Goal: Task Accomplishment & Management: Complete application form

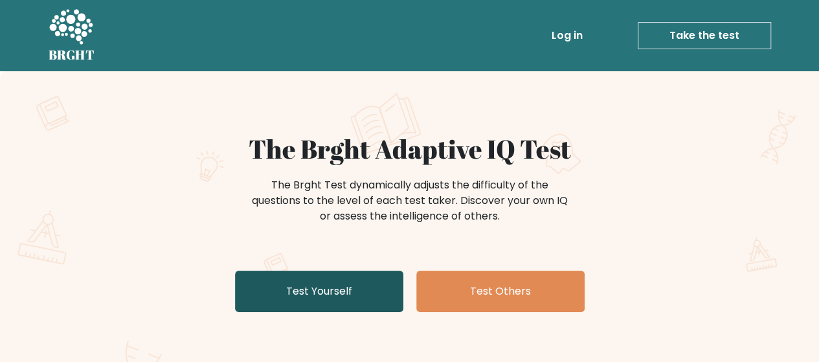
click at [341, 294] on link "Test Yourself" at bounding box center [319, 291] width 168 height 41
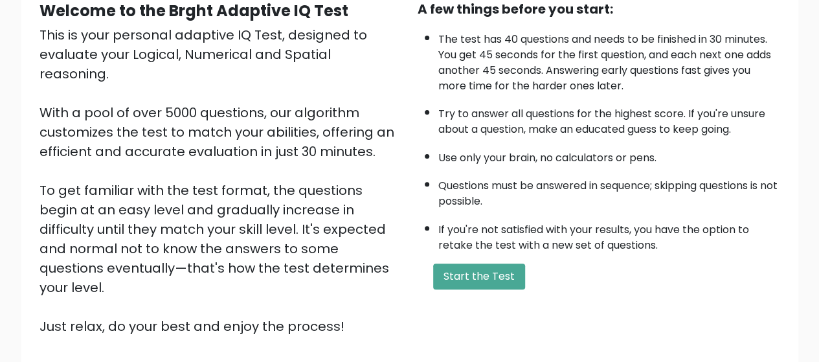
scroll to position [231, 0]
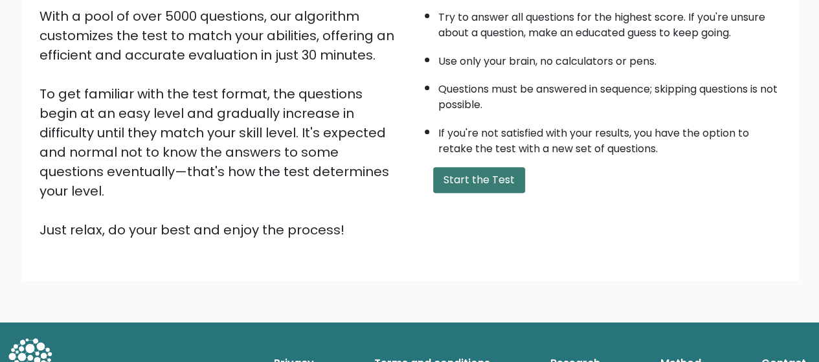
click at [463, 176] on button "Start the Test" at bounding box center [479, 180] width 92 height 26
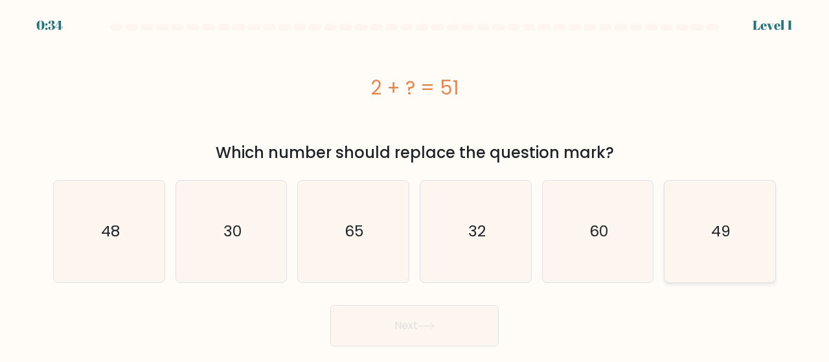
click at [728, 255] on icon "49" at bounding box center [720, 232] width 102 height 102
click at [415, 185] on input "f. 49" at bounding box center [415, 182] width 1 height 3
radio input "true"
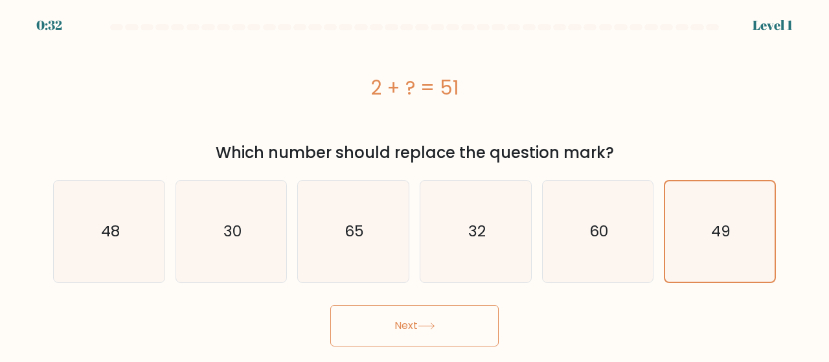
click at [345, 314] on button "Next" at bounding box center [414, 325] width 168 height 41
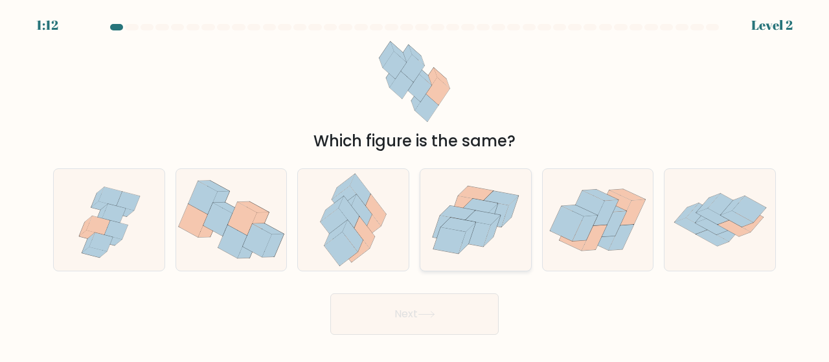
click at [487, 221] on icon at bounding box center [483, 218] width 35 height 14
click at [415, 185] on input "d." at bounding box center [415, 182] width 1 height 3
radio input "true"
click at [380, 319] on button "Next" at bounding box center [414, 313] width 168 height 41
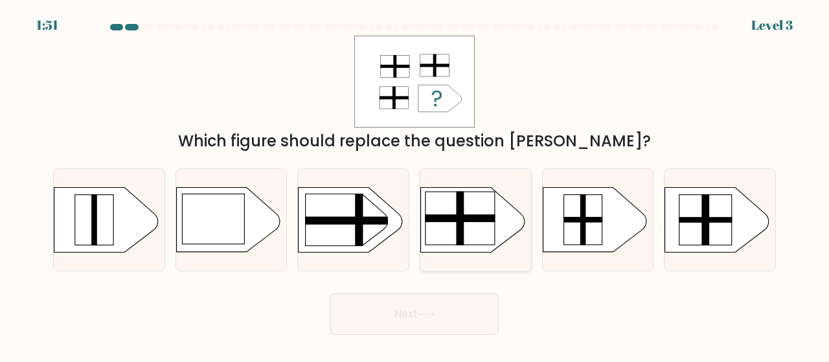
click at [473, 227] on rect at bounding box center [460, 218] width 69 height 53
click at [415, 185] on input "d." at bounding box center [415, 182] width 1 height 3
radio input "true"
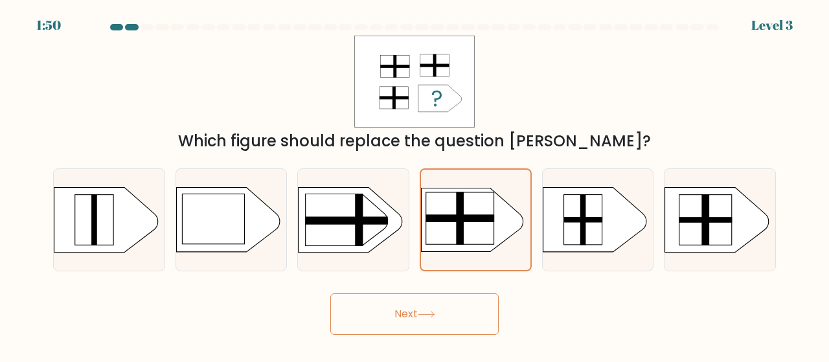
click at [411, 305] on button "Next" at bounding box center [414, 313] width 168 height 41
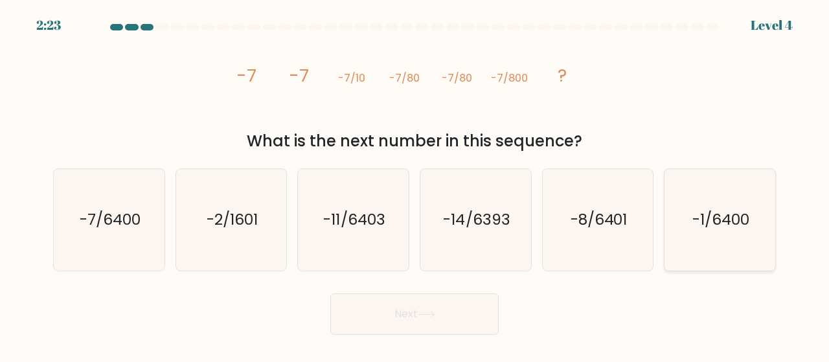
click at [723, 236] on icon "-1/6400" at bounding box center [720, 220] width 102 height 102
click at [415, 185] on input "f. -1/6400" at bounding box center [415, 182] width 1 height 3
radio input "true"
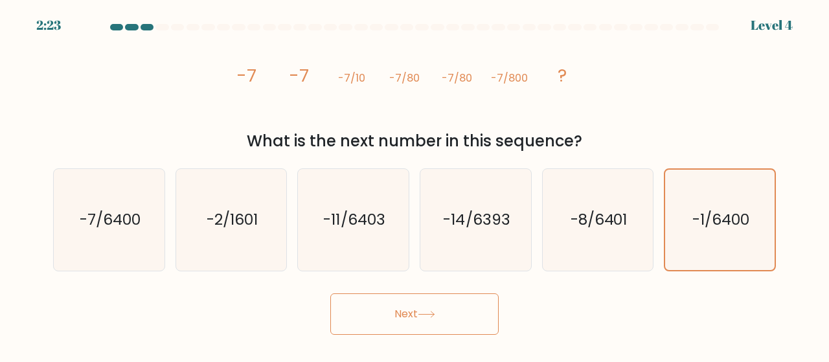
click at [423, 314] on icon at bounding box center [426, 314] width 17 height 7
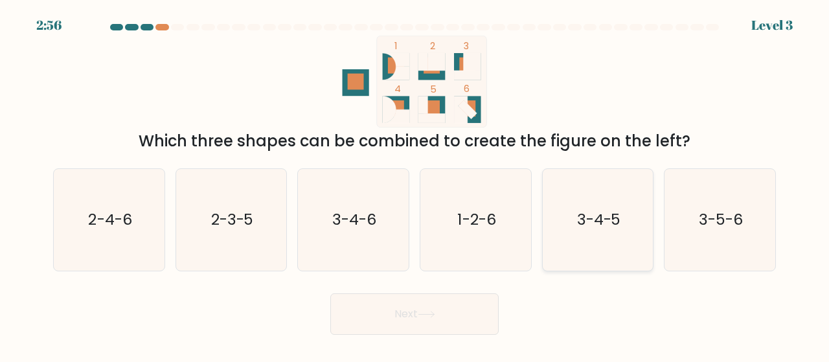
click at [593, 231] on icon "3-4-5" at bounding box center [598, 220] width 102 height 102
click at [415, 185] on input "e. 3-4-5" at bounding box center [415, 182] width 1 height 3
radio input "true"
click at [215, 227] on text "2-3-5" at bounding box center [232, 219] width 43 height 21
click at [415, 185] on input "b. 2-3-5" at bounding box center [415, 182] width 1 height 3
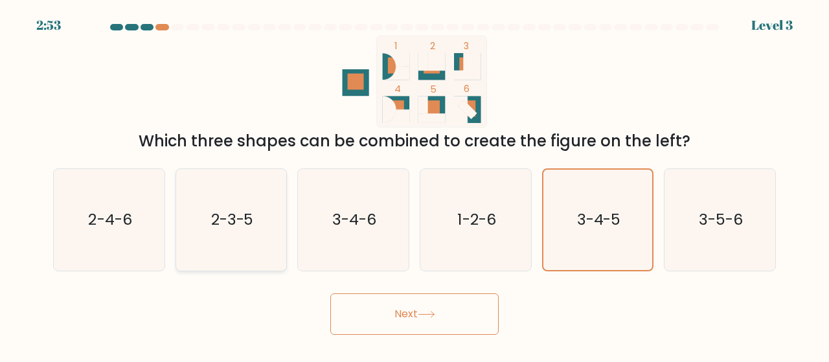
radio input "true"
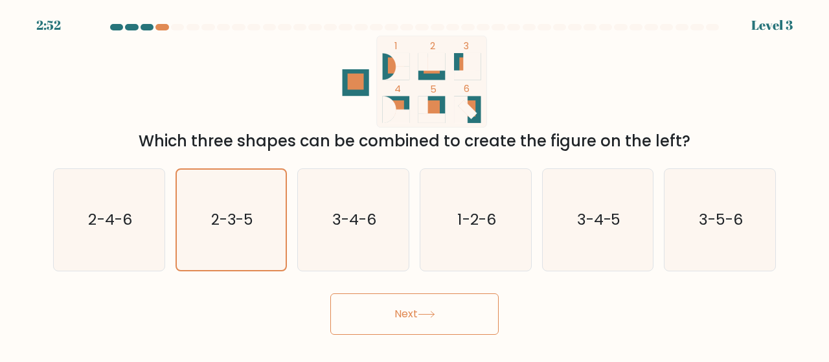
click at [420, 318] on button "Next" at bounding box center [414, 313] width 168 height 41
click at [415, 315] on button "Next" at bounding box center [414, 313] width 168 height 41
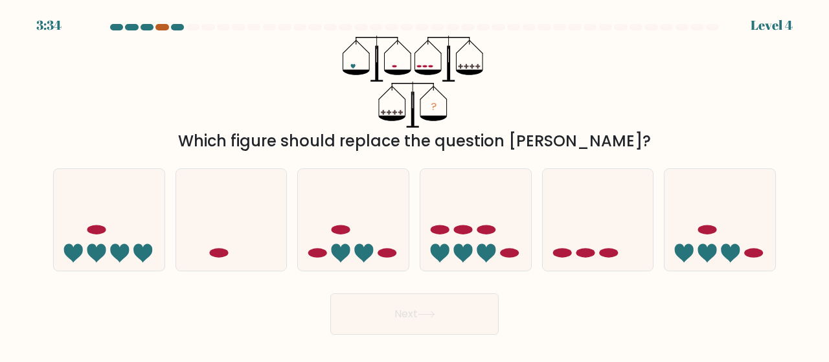
click at [165, 29] on div at bounding box center [161, 27] width 13 height 6
click at [163, 27] on div at bounding box center [161, 27] width 13 height 6
click at [579, 213] on icon at bounding box center [598, 219] width 111 height 91
click at [415, 185] on input "e." at bounding box center [415, 182] width 1 height 3
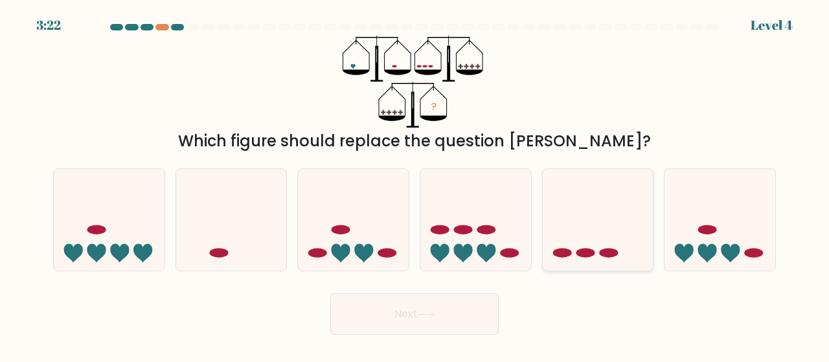
radio input "true"
click at [390, 313] on button "Next" at bounding box center [414, 313] width 168 height 41
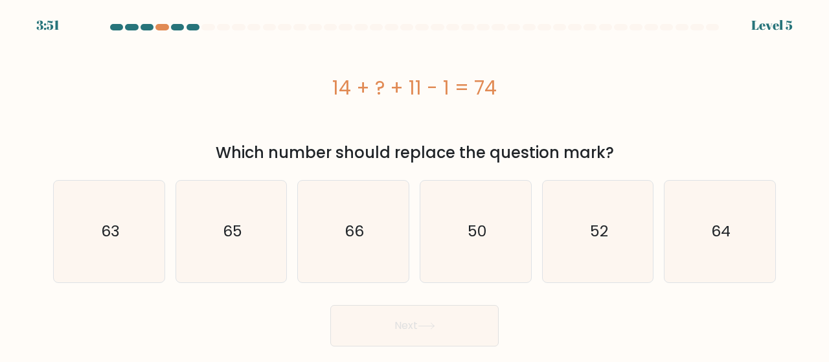
drag, startPoint x: 538, startPoint y: 94, endPoint x: 329, endPoint y: 78, distance: 209.2
click at [329, 78] on div "14 + ? + 11 - 1 = 74" at bounding box center [414, 87] width 723 height 29
copy div "14 + ? + 11 - 1 = 74"
click at [329, 78] on div "14 + ? + 11 - 1 = 74" at bounding box center [414, 87] width 723 height 29
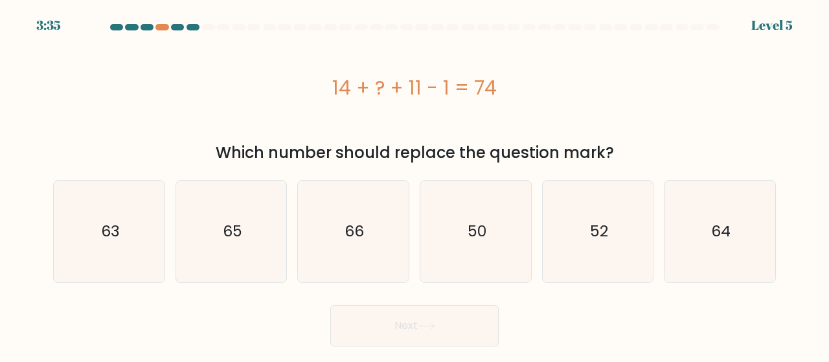
click at [466, 284] on form "a." at bounding box center [414, 185] width 829 height 323
click at [459, 276] on icon "50" at bounding box center [476, 232] width 102 height 102
click at [415, 185] on input "d. 50" at bounding box center [415, 182] width 1 height 3
radio input "true"
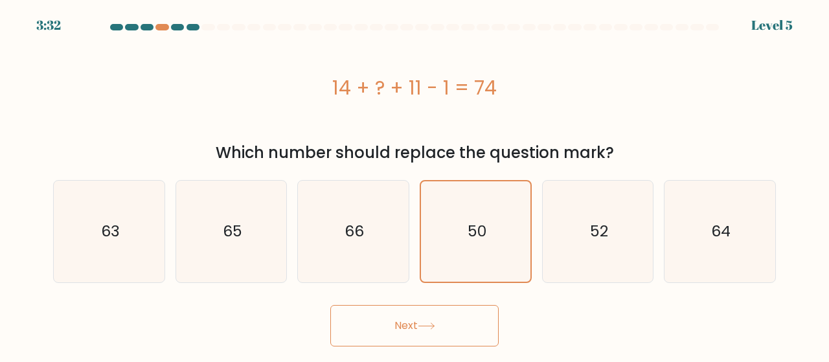
click at [406, 328] on button "Next" at bounding box center [414, 325] width 168 height 41
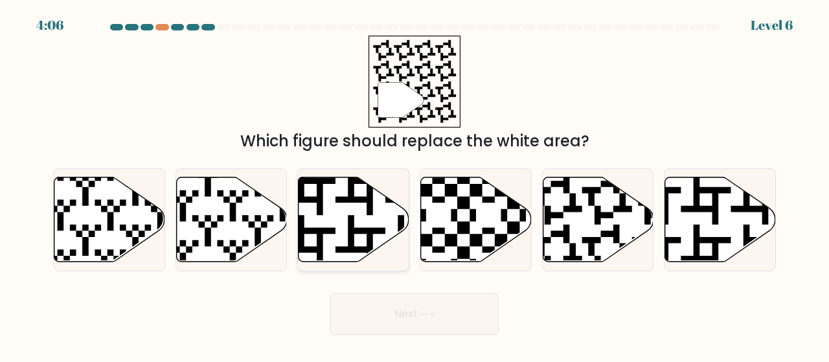
click at [335, 227] on icon at bounding box center [354, 219] width 111 height 85
click at [415, 185] on input "c." at bounding box center [415, 182] width 1 height 3
radio input "true"
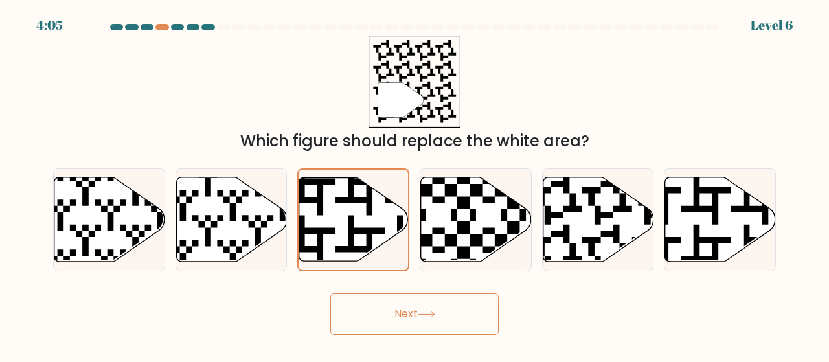
click at [412, 315] on button "Next" at bounding box center [414, 313] width 168 height 41
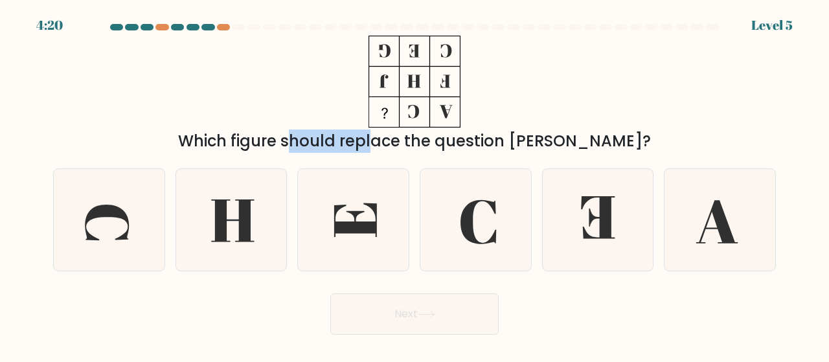
drag, startPoint x: 487, startPoint y: 119, endPoint x: 331, endPoint y: 131, distance: 156.6
click at [309, 128] on div "Which figure should replace the question mark?" at bounding box center [414, 94] width 738 height 117
drag, startPoint x: 601, startPoint y: 131, endPoint x: 271, endPoint y: 48, distance: 340.8
click at [271, 48] on div "Which figure should replace the question mark?" at bounding box center [414, 94] width 738 height 117
click at [316, 141] on div "Which figure should replace the question mark?" at bounding box center [414, 141] width 707 height 23
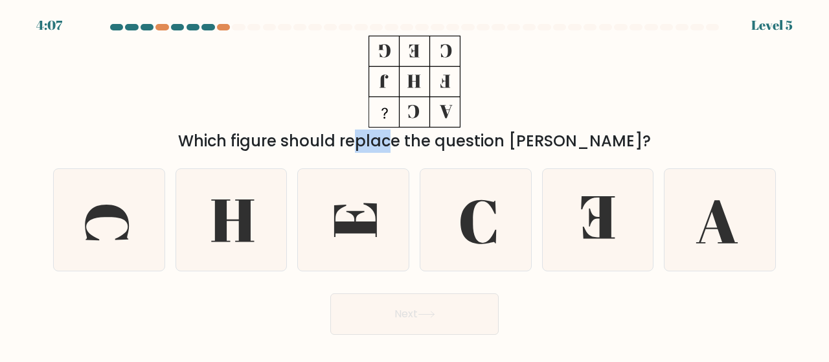
drag, startPoint x: 326, startPoint y: 143, endPoint x: 290, endPoint y: 147, distance: 35.8
click at [290, 147] on div "Which figure should replace the question mark?" at bounding box center [414, 141] width 707 height 23
click at [288, 122] on div "Which figure should replace the question mark?" at bounding box center [414, 94] width 738 height 117
click at [272, 252] on icon at bounding box center [232, 220] width 102 height 102
click at [415, 185] on input "b." at bounding box center [415, 182] width 1 height 3
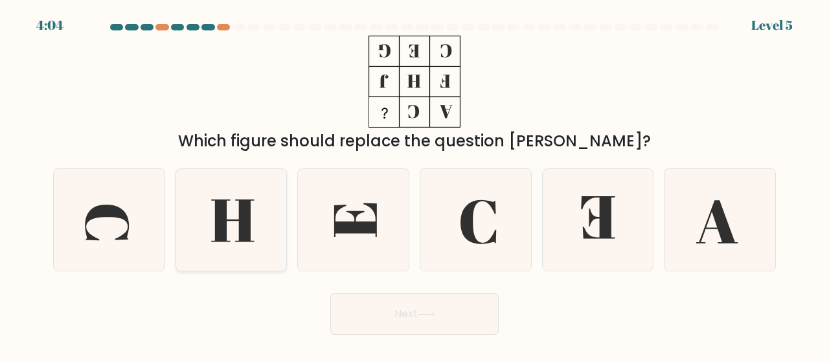
radio input "true"
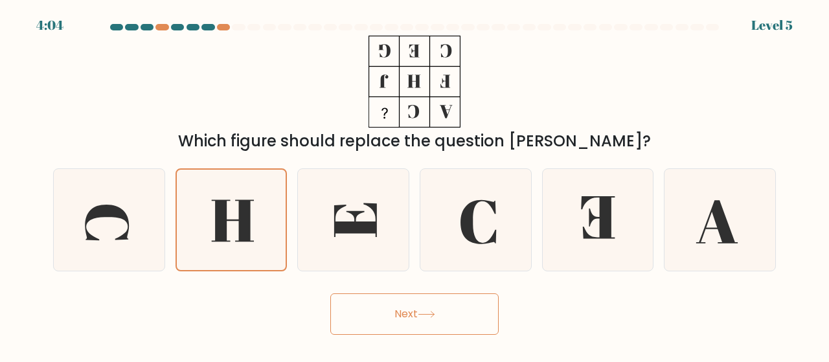
click at [410, 319] on button "Next" at bounding box center [414, 313] width 168 height 41
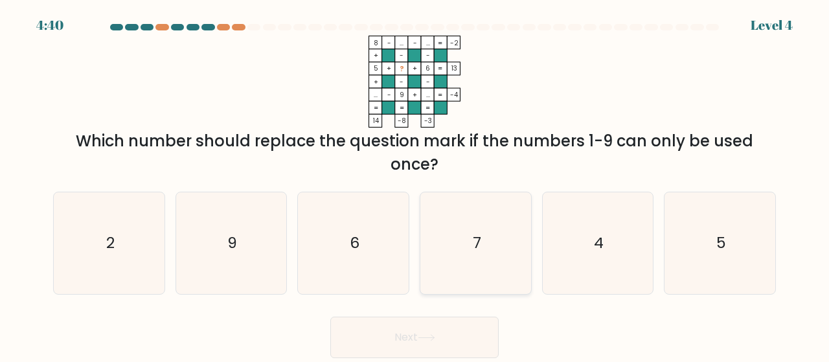
click at [466, 260] on icon "7" at bounding box center [476, 243] width 102 height 102
click at [415, 185] on input "d. 7" at bounding box center [415, 182] width 1 height 3
radio input "true"
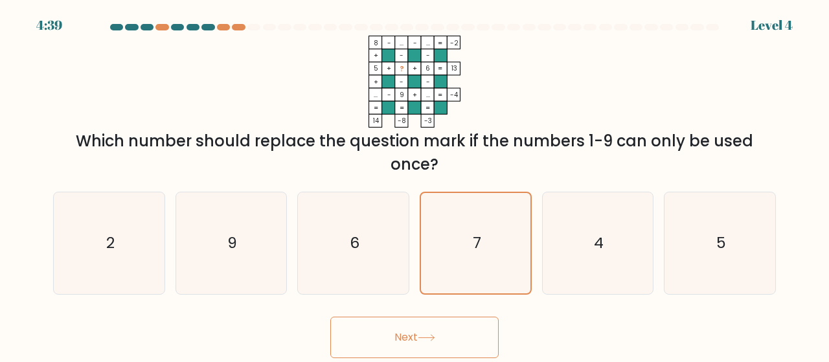
click at [395, 349] on button "Next" at bounding box center [414, 337] width 168 height 41
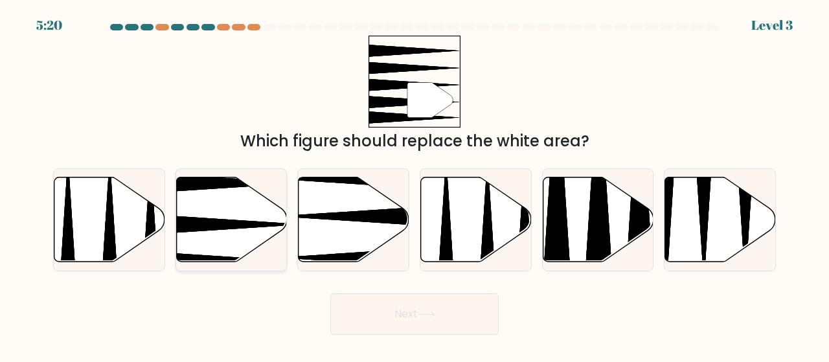
click at [218, 209] on icon at bounding box center [231, 219] width 111 height 85
click at [415, 185] on input "b." at bounding box center [415, 182] width 1 height 3
radio input "true"
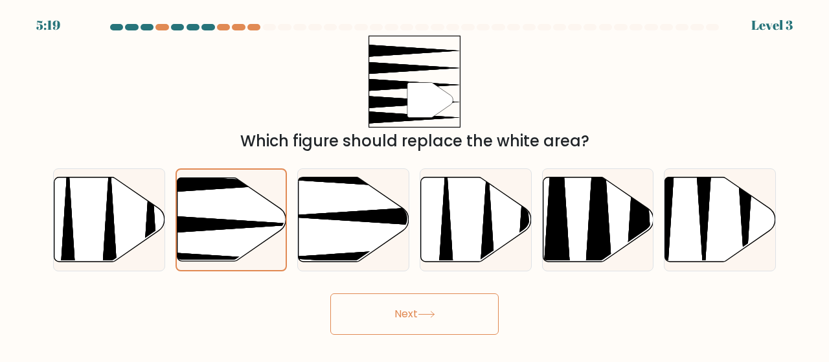
click at [417, 343] on body "5:19 Level 3" at bounding box center [414, 181] width 829 height 362
click at [387, 327] on button "Next" at bounding box center [414, 313] width 168 height 41
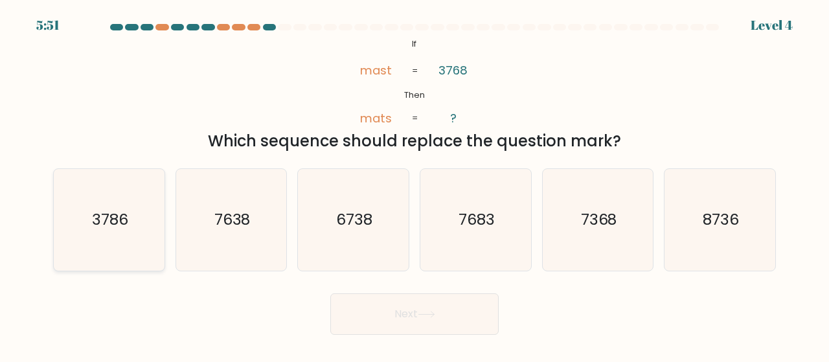
click at [117, 229] on text "3786" at bounding box center [110, 219] width 36 height 21
click at [415, 185] on input "a. 3786" at bounding box center [415, 182] width 1 height 3
radio input "true"
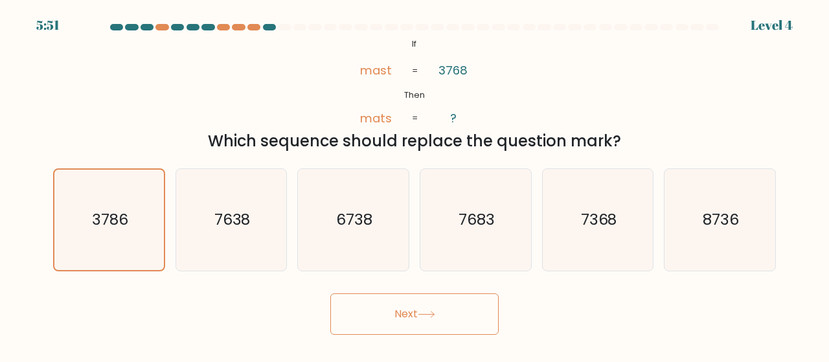
click at [403, 328] on button "Next" at bounding box center [414, 313] width 168 height 41
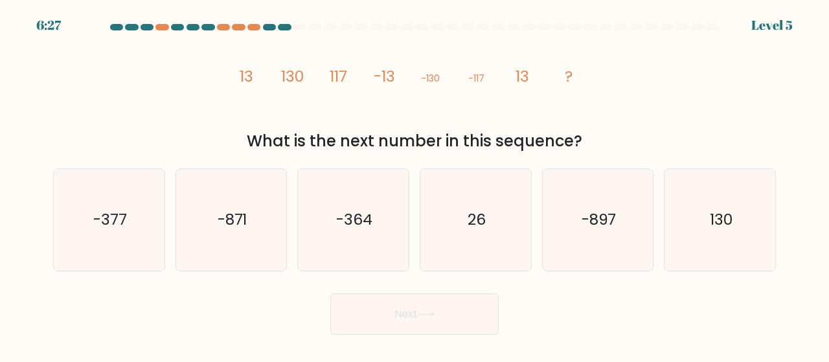
click at [523, 293] on div "Next" at bounding box center [414, 311] width 738 height 48
click at [714, 229] on text "130" at bounding box center [721, 219] width 23 height 21
click at [415, 185] on input "f. 130" at bounding box center [415, 182] width 1 height 3
radio input "true"
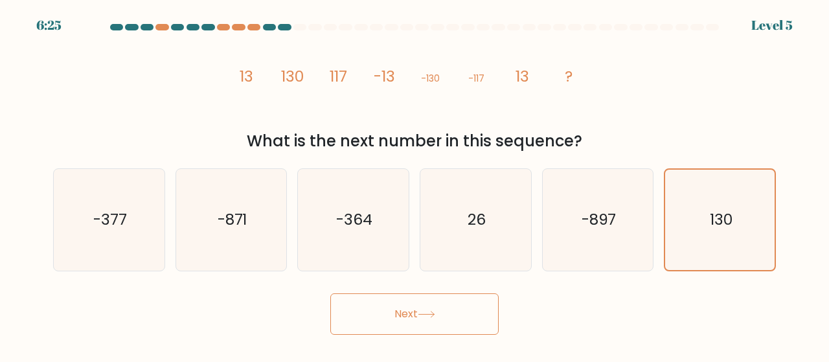
click at [415, 312] on button "Next" at bounding box center [414, 313] width 168 height 41
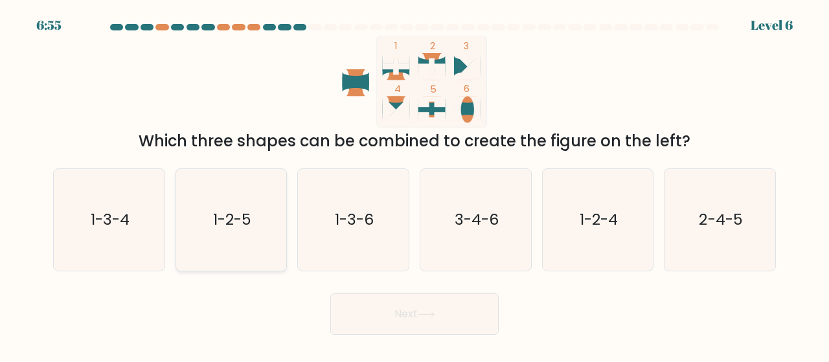
click at [240, 227] on text "1-2-5" at bounding box center [232, 219] width 38 height 21
click at [415, 185] on input "b. 1-2-5" at bounding box center [415, 182] width 1 height 3
radio input "true"
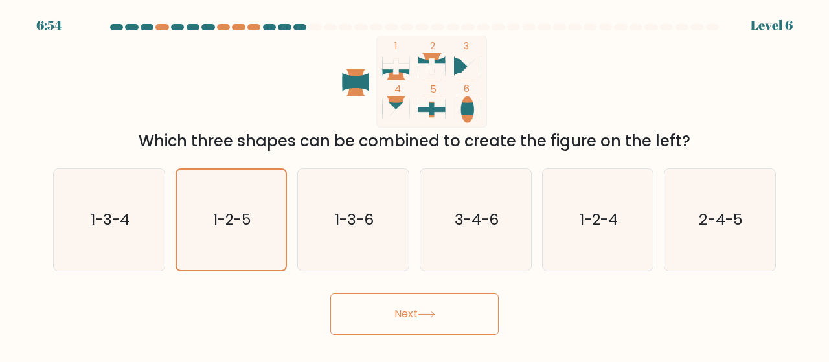
click at [382, 309] on button "Next" at bounding box center [414, 313] width 168 height 41
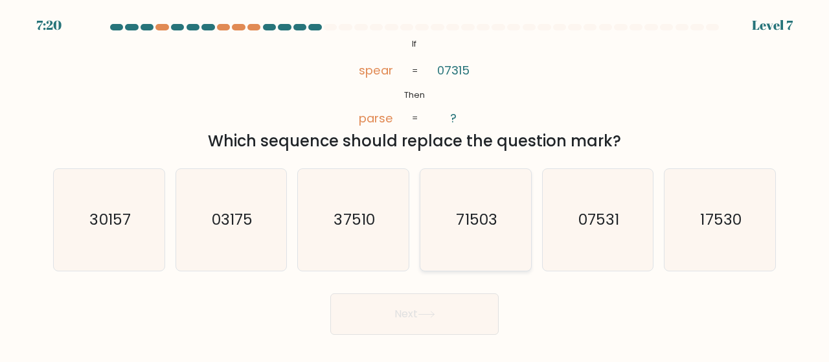
click at [442, 216] on icon "71503" at bounding box center [476, 220] width 102 height 102
click at [415, 185] on input "d. 71503" at bounding box center [415, 182] width 1 height 3
radio input "true"
click at [415, 303] on button "Next" at bounding box center [414, 313] width 168 height 41
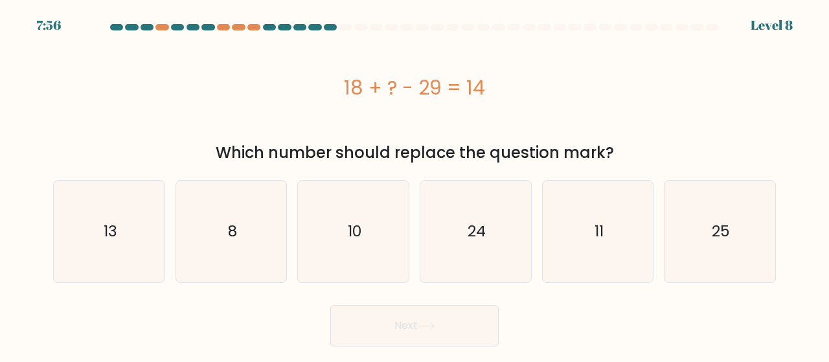
drag, startPoint x: 514, startPoint y: 101, endPoint x: 294, endPoint y: 77, distance: 220.9
click at [294, 77] on div "18 + ? - 29 = 14" at bounding box center [414, 87] width 723 height 29
copy div "18 + ? - 29 = 14"
click at [294, 76] on div "18 + ? - 29 = 14" at bounding box center [414, 87] width 723 height 29
click at [693, 251] on icon "25" at bounding box center [720, 232] width 102 height 102
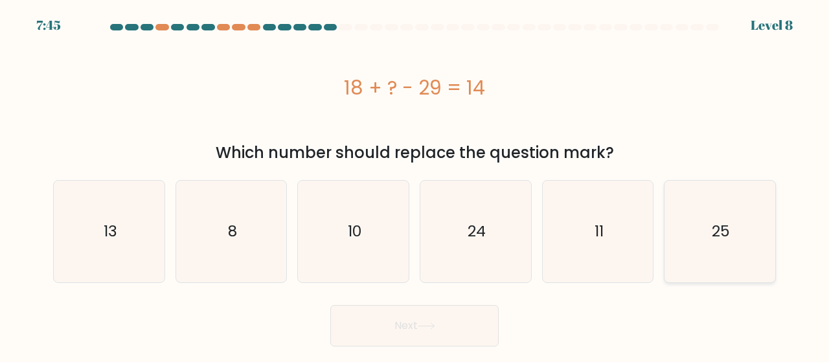
click at [415, 185] on input "f. 25" at bounding box center [415, 182] width 1 height 3
radio input "true"
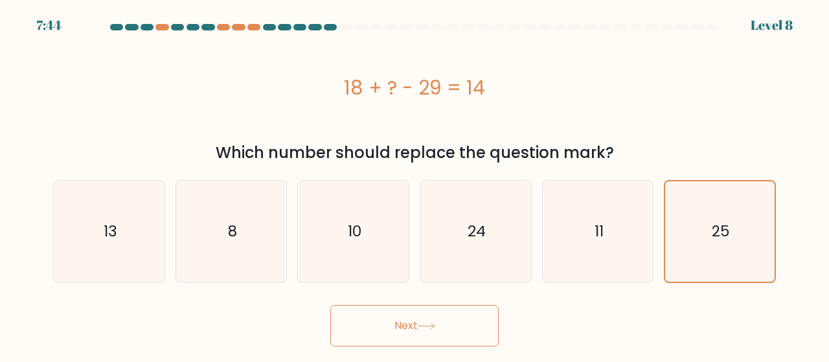
click at [468, 323] on button "Next" at bounding box center [414, 325] width 168 height 41
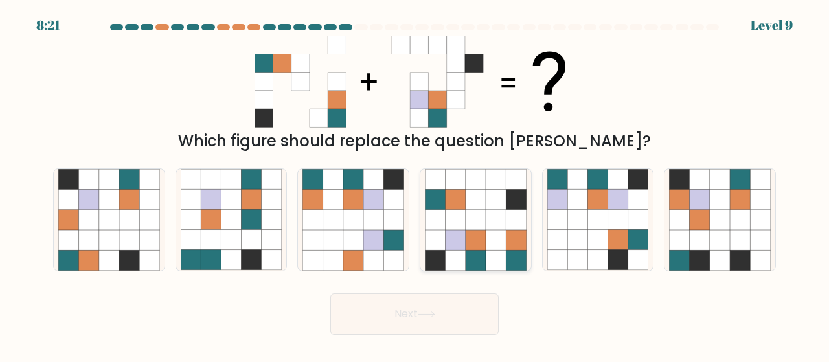
click at [446, 214] on icon at bounding box center [455, 220] width 20 height 20
click at [415, 185] on input "d." at bounding box center [415, 182] width 1 height 3
radio input "true"
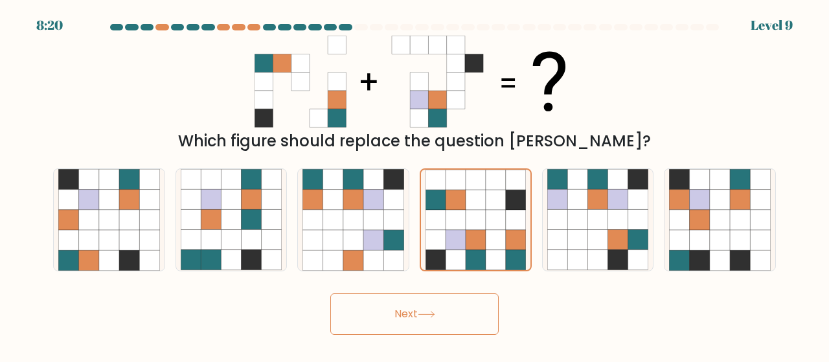
click at [393, 312] on button "Next" at bounding box center [414, 313] width 168 height 41
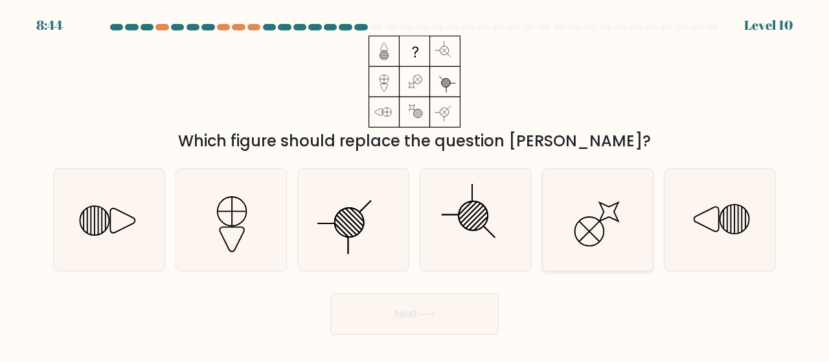
click at [586, 260] on icon at bounding box center [598, 220] width 102 height 102
click at [415, 185] on input "e." at bounding box center [415, 182] width 1 height 3
radio input "true"
click at [417, 301] on button "Next" at bounding box center [414, 313] width 168 height 41
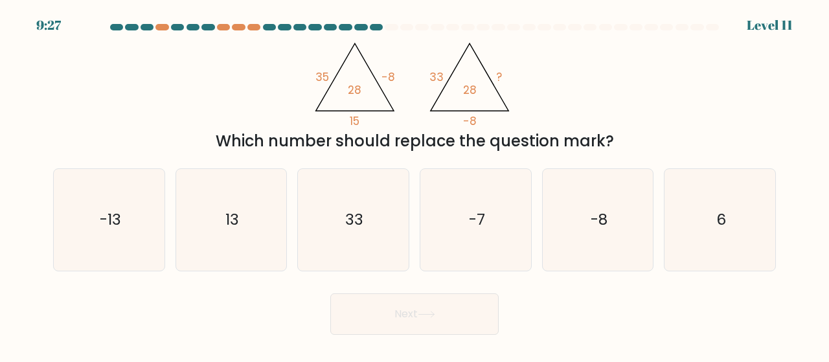
click at [421, 330] on button "Next" at bounding box center [414, 313] width 168 height 41
drag, startPoint x: 283, startPoint y: 82, endPoint x: 646, endPoint y: 152, distance: 369.4
click at [646, 152] on div "@import url('https://fonts.googleapis.com/css?family=Abril+Fatface:400,100,100i…" at bounding box center [414, 94] width 738 height 117
copy div "35 -8 15 28 @import url('https://fonts.googleapis.com/css?family=Abril+Fatface:…"
click at [350, 227] on text "33" at bounding box center [354, 219] width 18 height 21
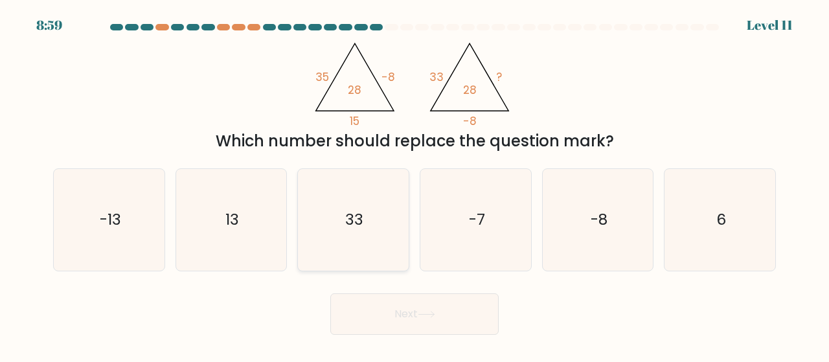
click at [415, 185] on input "c. 33" at bounding box center [415, 182] width 1 height 3
radio input "true"
click at [395, 325] on button "Next" at bounding box center [414, 313] width 168 height 41
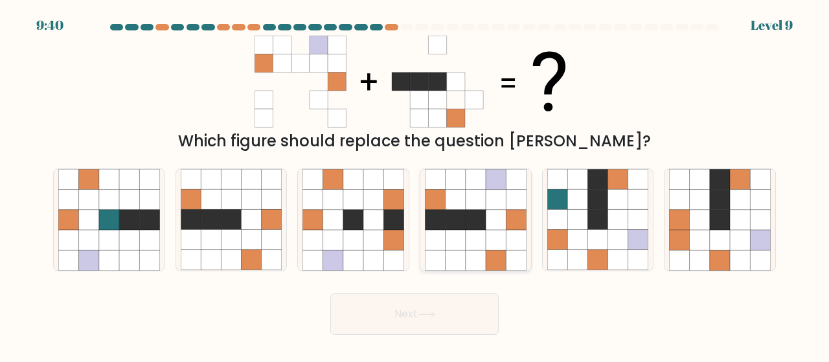
click at [530, 220] on div at bounding box center [476, 219] width 112 height 103
click at [415, 185] on input "d." at bounding box center [415, 182] width 1 height 3
radio input "true"
click at [444, 299] on button "Next" at bounding box center [414, 313] width 168 height 41
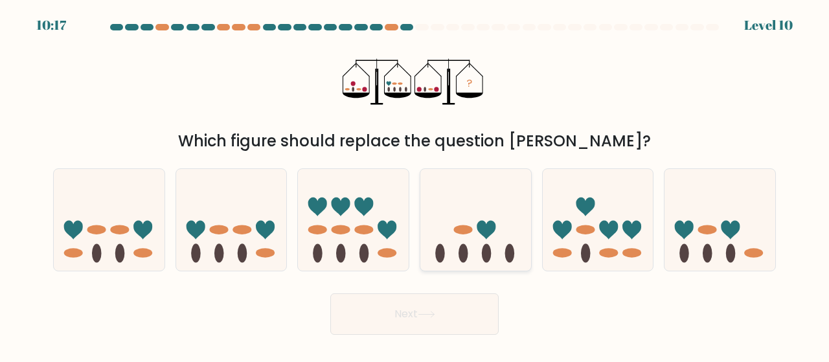
click at [437, 217] on icon at bounding box center [475, 219] width 111 height 91
click at [415, 185] on input "d." at bounding box center [415, 182] width 1 height 3
radio input "true"
click at [373, 317] on button "Next" at bounding box center [414, 313] width 168 height 41
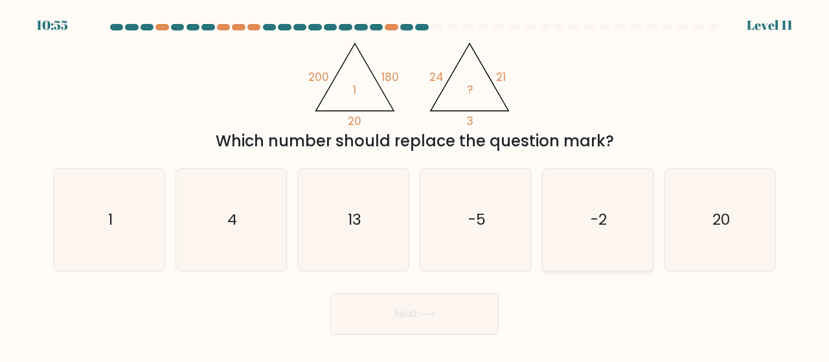
click at [613, 215] on icon "-2" at bounding box center [598, 220] width 102 height 102
click at [415, 185] on input "e. -2" at bounding box center [415, 182] width 1 height 3
radio input "true"
click at [444, 316] on button "Next" at bounding box center [414, 313] width 168 height 41
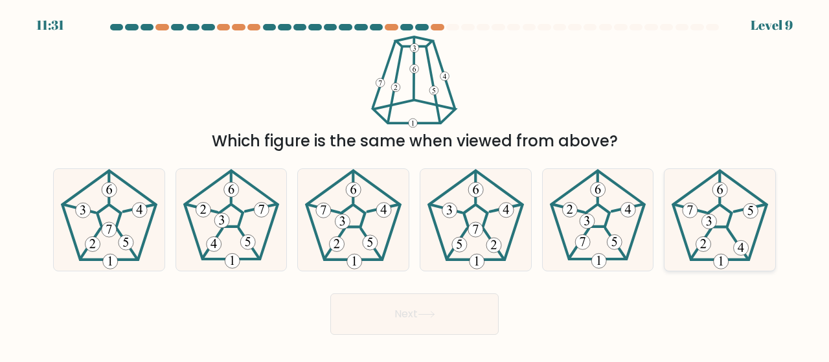
click at [689, 244] on icon at bounding box center [720, 220] width 102 height 102
click at [415, 185] on input "f." at bounding box center [415, 182] width 1 height 3
radio input "true"
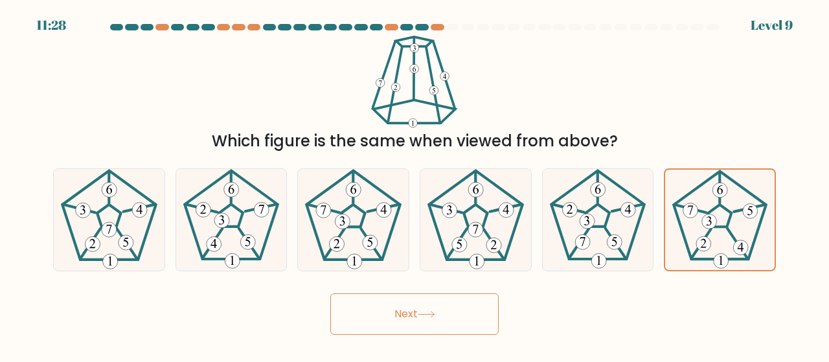
click at [413, 305] on button "Next" at bounding box center [414, 313] width 168 height 41
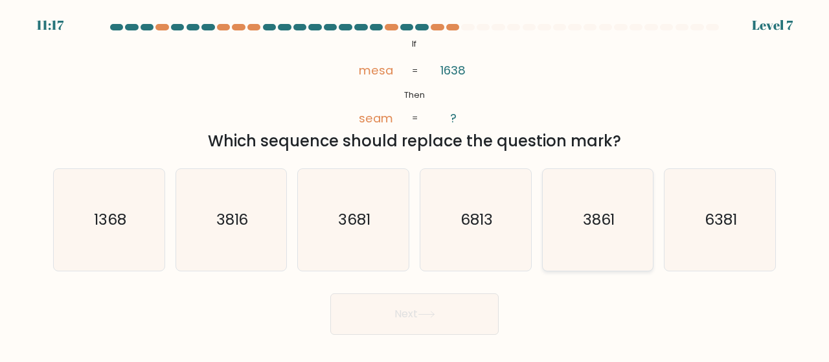
click at [617, 205] on icon "3861" at bounding box center [598, 220] width 102 height 102
click at [415, 185] on input "e. 3861" at bounding box center [415, 182] width 1 height 3
radio input "true"
click at [398, 312] on button "Next" at bounding box center [414, 313] width 168 height 41
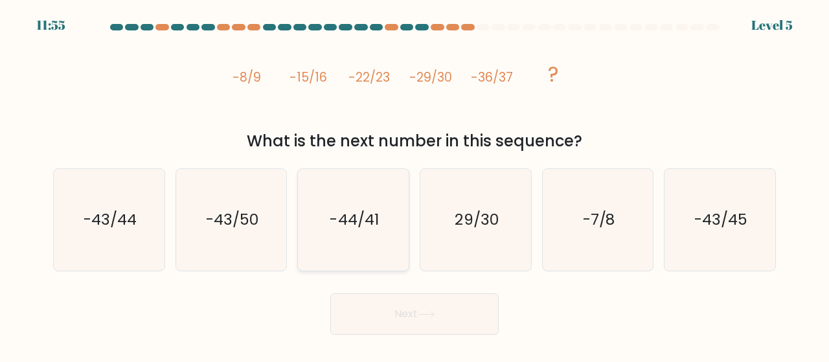
click at [387, 256] on icon "-44/41" at bounding box center [354, 220] width 102 height 102
click at [415, 185] on input "c. -44/41" at bounding box center [415, 182] width 1 height 3
radio input "true"
click at [372, 300] on button "Next" at bounding box center [414, 313] width 168 height 41
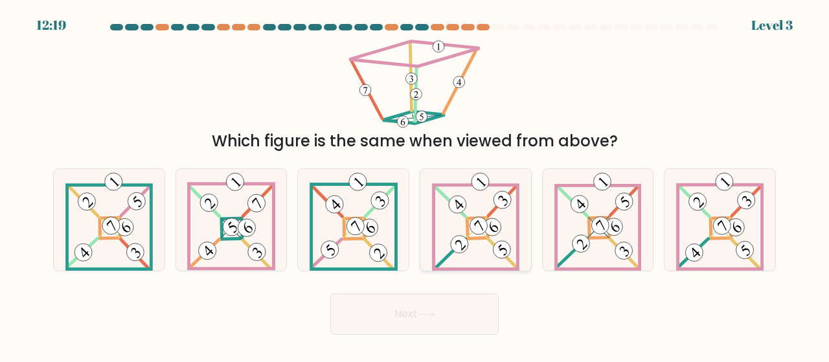
click at [482, 242] on icon at bounding box center [475, 220] width 87 height 102
click at [415, 185] on input "d." at bounding box center [415, 182] width 1 height 3
radio input "true"
drag, startPoint x: 415, startPoint y: 301, endPoint x: 436, endPoint y: 234, distance: 69.4
click at [436, 234] on form at bounding box center [414, 179] width 829 height 311
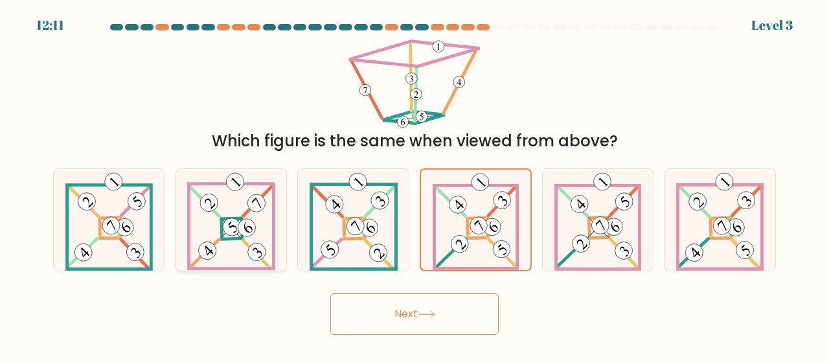
click at [276, 209] on div at bounding box center [232, 219] width 112 height 103
click at [415, 185] on input "b." at bounding box center [415, 182] width 1 height 3
radio input "true"
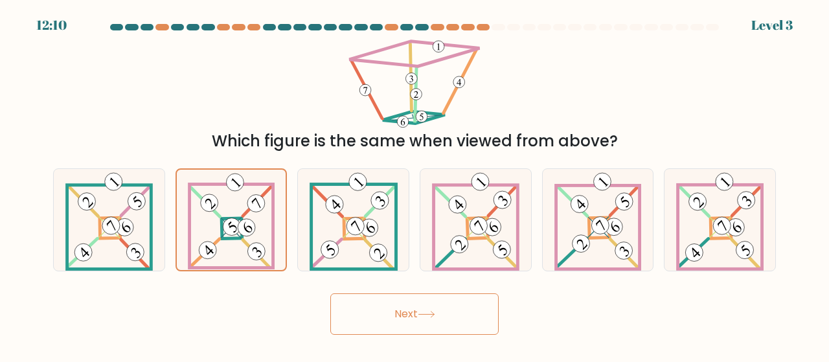
click at [435, 318] on icon at bounding box center [426, 314] width 17 height 7
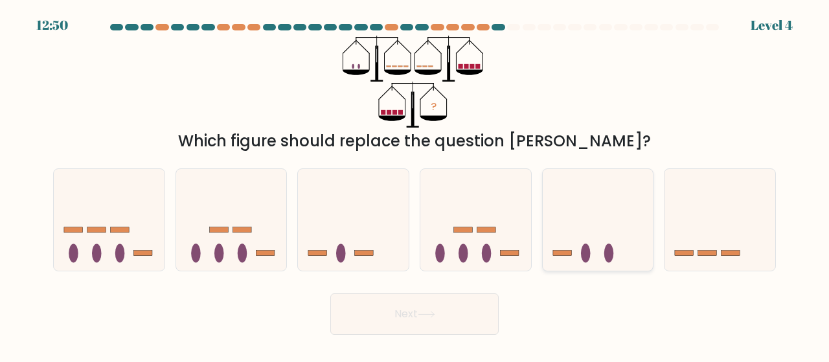
click at [578, 226] on icon at bounding box center [598, 219] width 111 height 91
click at [415, 185] on input "e." at bounding box center [415, 182] width 1 height 3
radio input "true"
click at [438, 325] on button "Next" at bounding box center [414, 313] width 168 height 41
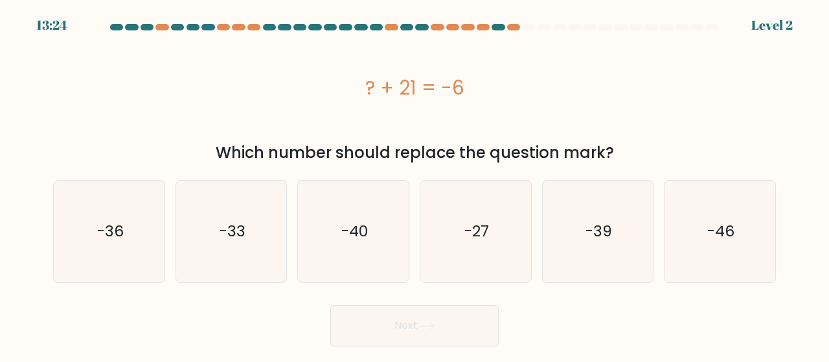
drag, startPoint x: 472, startPoint y: 86, endPoint x: 348, endPoint y: 78, distance: 124.0
click at [348, 78] on div "? + 21 = -6" at bounding box center [414, 87] width 723 height 29
copy div "? + 21 = -6"
click at [467, 210] on icon "-27" at bounding box center [476, 232] width 102 height 102
click at [415, 185] on input "d. -27" at bounding box center [415, 182] width 1 height 3
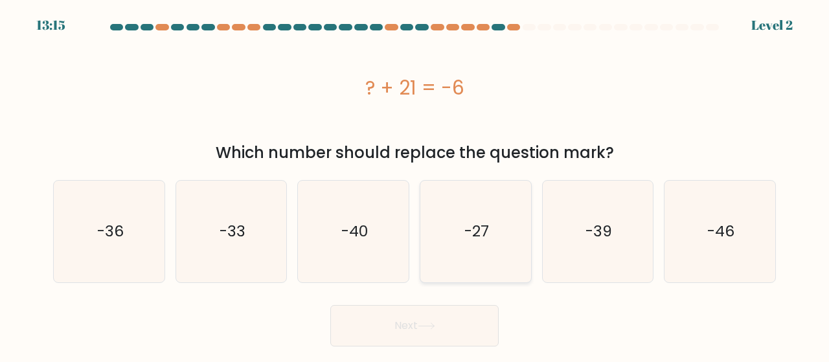
radio input "true"
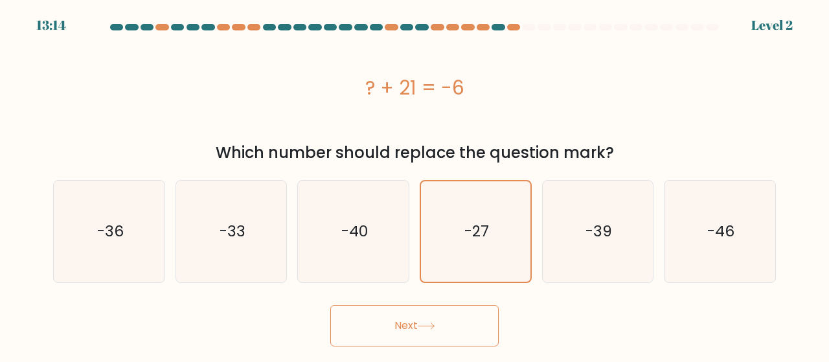
click at [400, 319] on button "Next" at bounding box center [414, 325] width 168 height 41
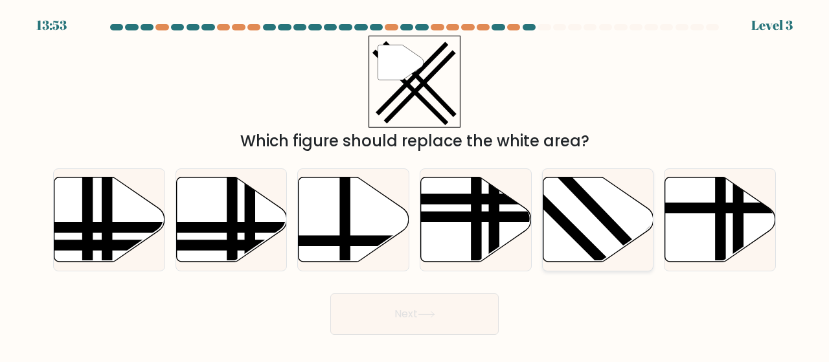
click at [621, 240] on line at bounding box center [644, 260] width 170 height 176
click at [415, 185] on input "e." at bounding box center [415, 182] width 1 height 3
radio input "true"
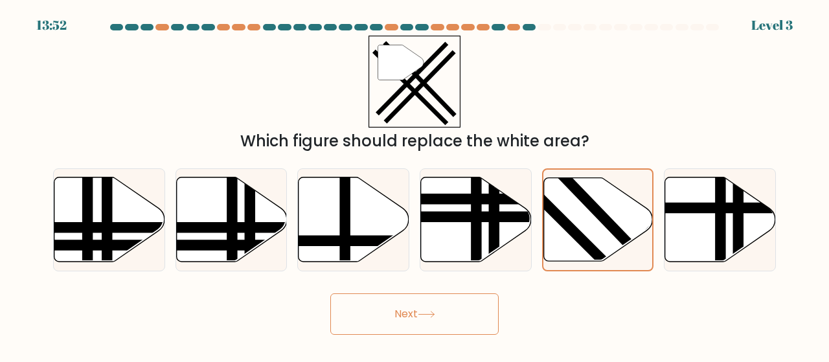
click at [355, 352] on body "13:52 Level 3" at bounding box center [414, 181] width 829 height 362
click at [356, 317] on button "Next" at bounding box center [414, 313] width 168 height 41
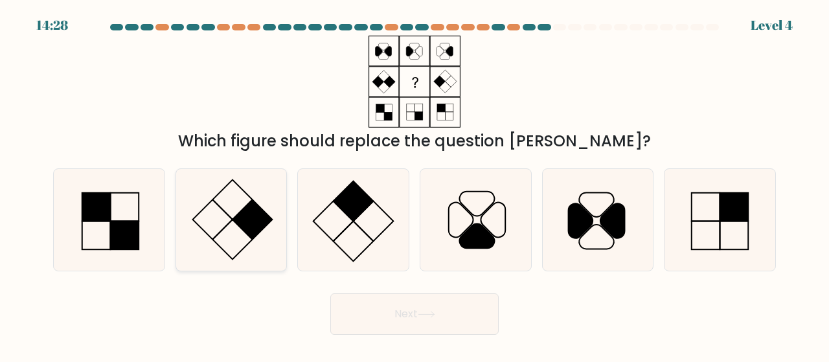
click at [253, 222] on rect at bounding box center [253, 220] width 40 height 40
click at [415, 185] on input "b." at bounding box center [415, 182] width 1 height 3
radio input "true"
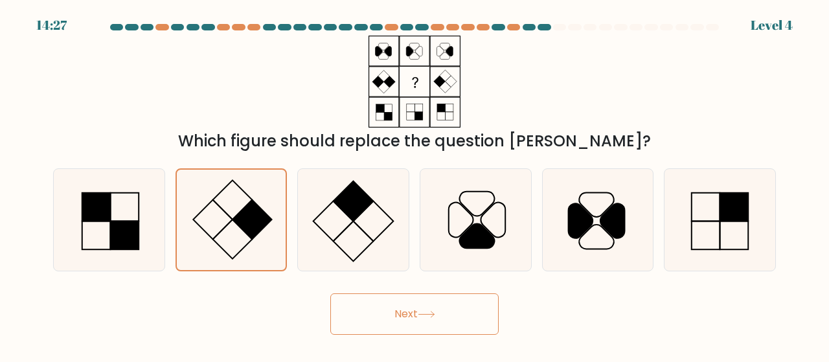
click at [402, 319] on button "Next" at bounding box center [414, 313] width 168 height 41
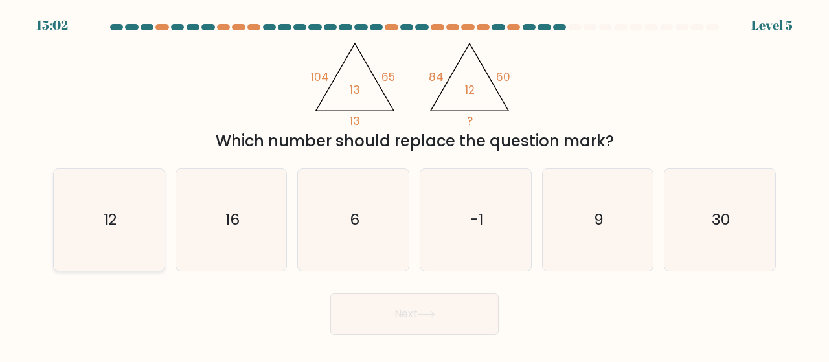
click at [144, 228] on icon "12" at bounding box center [109, 220] width 102 height 102
click at [415, 185] on input "a. 12" at bounding box center [415, 182] width 1 height 3
radio input "true"
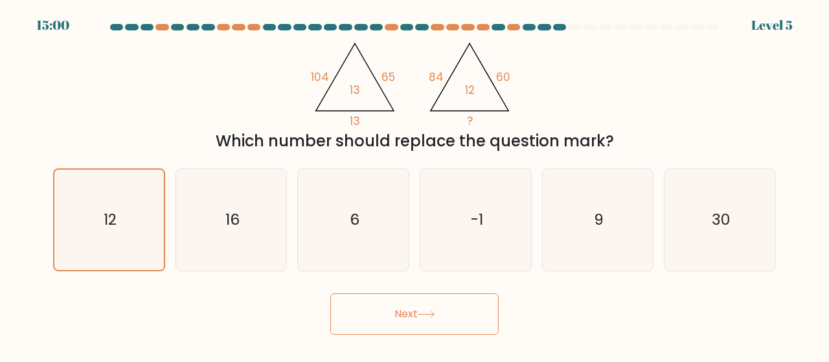
click at [352, 325] on button "Next" at bounding box center [414, 313] width 168 height 41
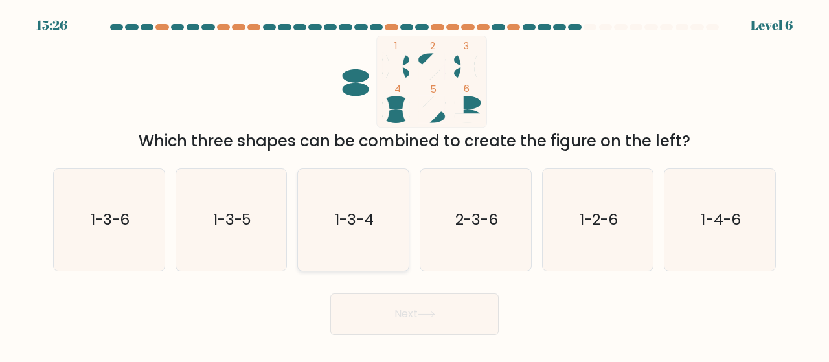
click at [343, 227] on text "1-3-4" at bounding box center [354, 219] width 39 height 21
click at [415, 185] on input "c. 1-3-4" at bounding box center [415, 182] width 1 height 3
radio input "true"
click at [353, 296] on button "Next" at bounding box center [414, 313] width 168 height 41
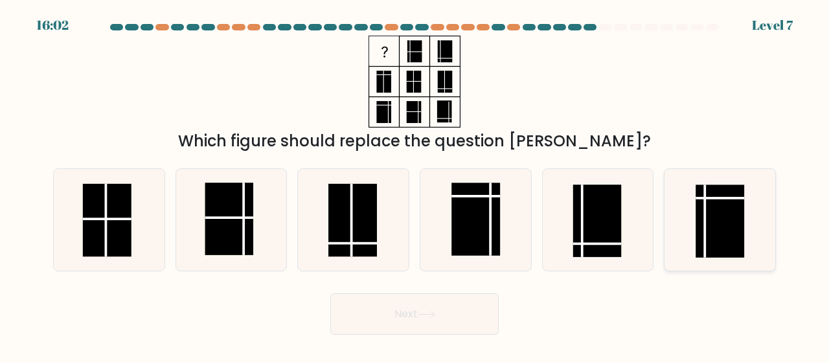
click at [714, 234] on rect at bounding box center [720, 221] width 49 height 73
click at [415, 185] on input "f." at bounding box center [415, 182] width 1 height 3
radio input "true"
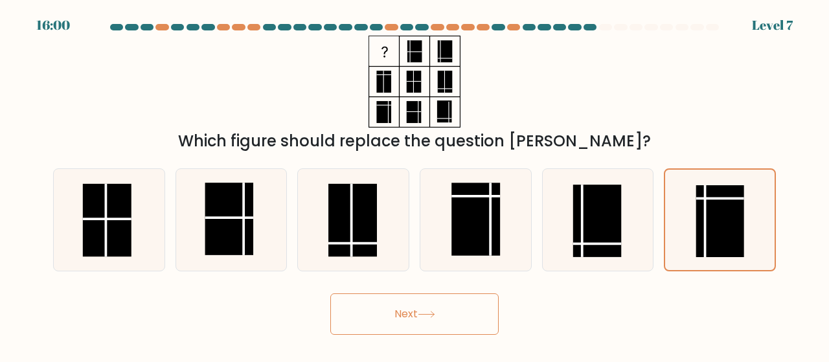
click at [439, 312] on button "Next" at bounding box center [414, 313] width 168 height 41
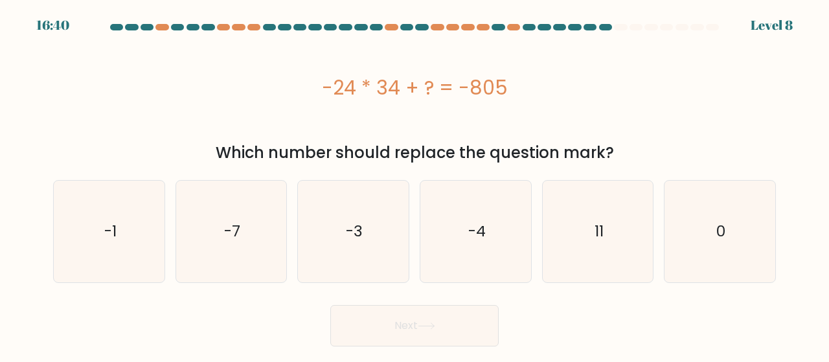
drag, startPoint x: 323, startPoint y: 84, endPoint x: 551, endPoint y: 90, distance: 228.1
click at [551, 90] on div "-24 * 34 + ? = -805" at bounding box center [414, 87] width 723 height 29
copy div "-24 * 34 + ? = -805"
click at [554, 257] on icon "11" at bounding box center [598, 232] width 102 height 102
click at [415, 185] on input "e. 11" at bounding box center [415, 182] width 1 height 3
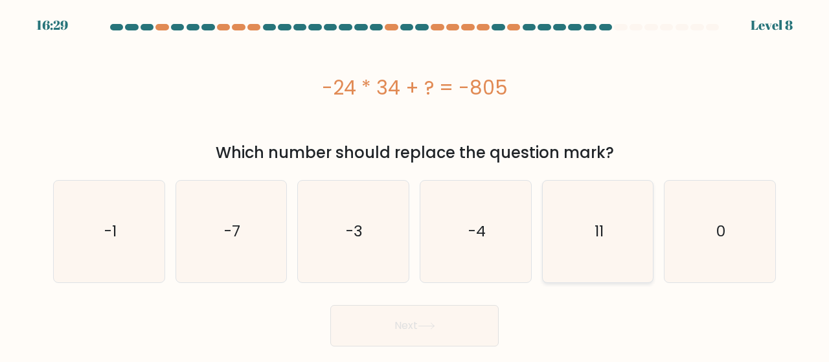
radio input "true"
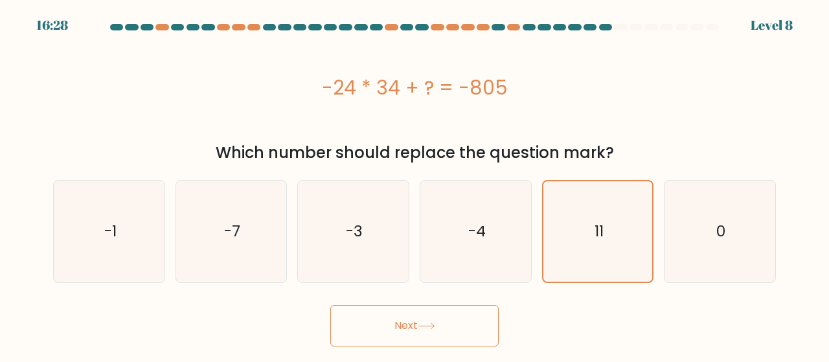
click at [400, 332] on button "Next" at bounding box center [414, 325] width 168 height 41
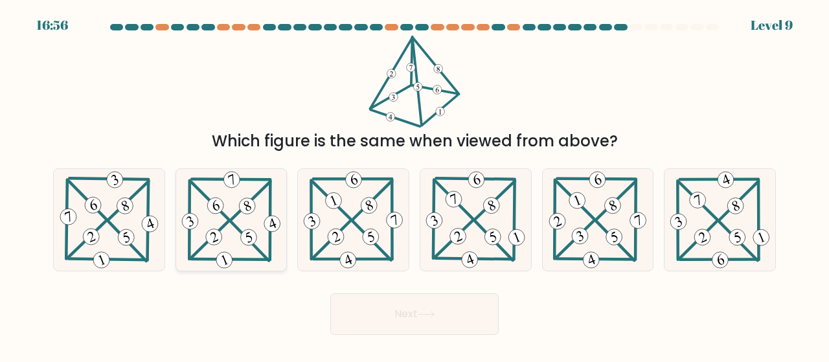
click at [225, 181] on 223 at bounding box center [232, 180] width 21 height 21
click at [415, 181] on input "b." at bounding box center [415, 182] width 1 height 3
radio input "true"
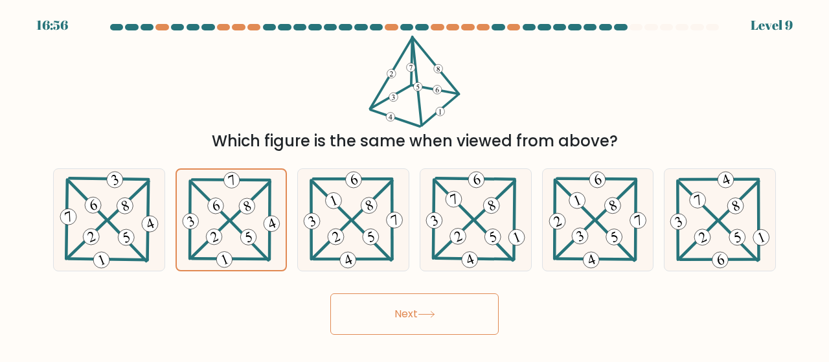
click at [383, 321] on button "Next" at bounding box center [414, 313] width 168 height 41
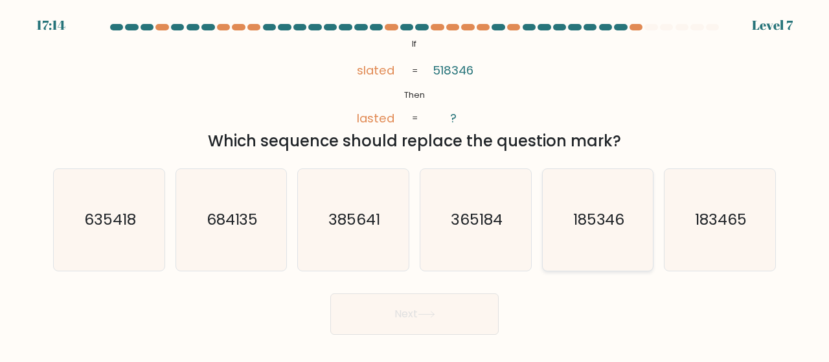
click at [595, 232] on icon "185346" at bounding box center [598, 220] width 102 height 102
click at [415, 185] on input "e. 185346" at bounding box center [415, 182] width 1 height 3
radio input "true"
click at [393, 317] on button "Next" at bounding box center [414, 313] width 168 height 41
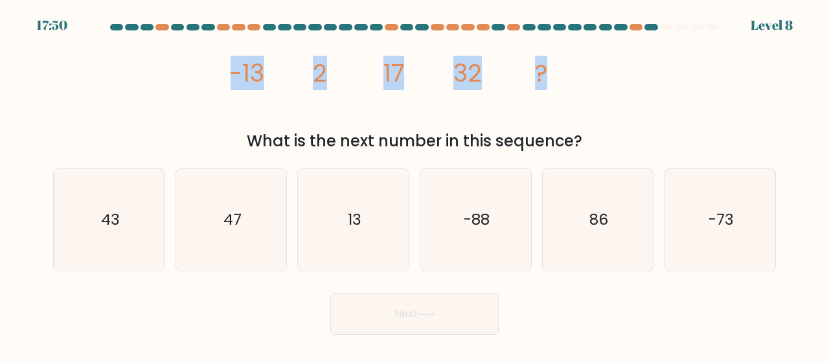
drag, startPoint x: 214, startPoint y: 69, endPoint x: 591, endPoint y: 80, distance: 377.2
click at [591, 80] on div "image/svg+xml -13 2 17 32 ? What is the next number in this sequence?" at bounding box center [414, 94] width 738 height 117
copy g "-13 2 17 32 ?"
click at [280, 124] on icon "image/svg+xml -13 2 17 32 ?" at bounding box center [415, 82] width 368 height 92
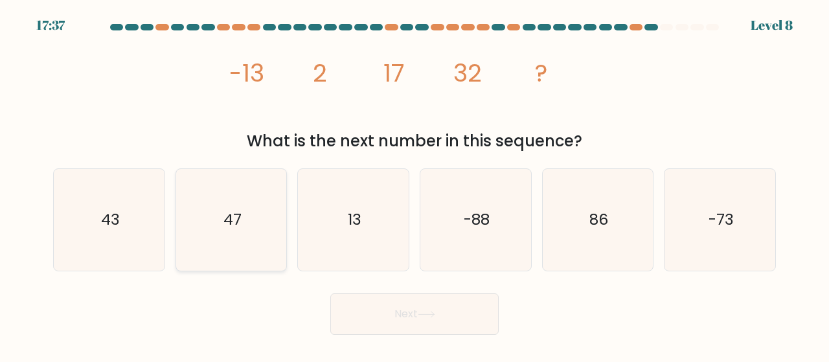
click at [236, 186] on icon "47" at bounding box center [232, 220] width 102 height 102
click at [415, 185] on input "b. 47" at bounding box center [415, 182] width 1 height 3
radio input "true"
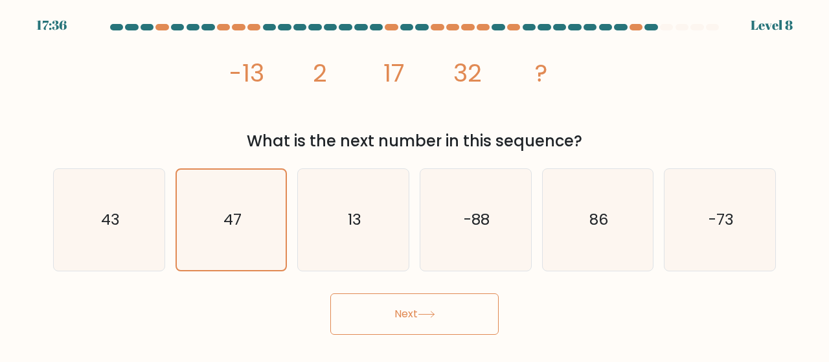
click at [371, 320] on button "Next" at bounding box center [414, 313] width 168 height 41
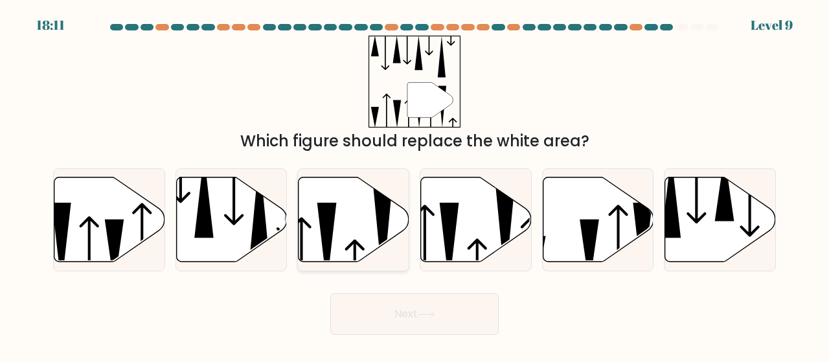
click at [380, 234] on icon at bounding box center [383, 235] width 19 height 100
click at [415, 185] on input "c." at bounding box center [415, 182] width 1 height 3
radio input "true"
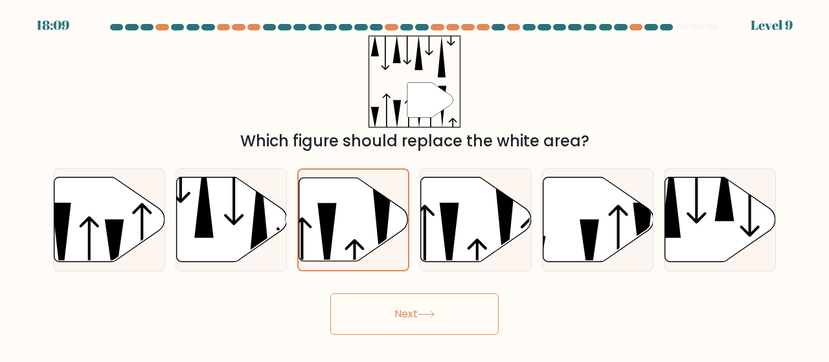
click at [415, 308] on button "Next" at bounding box center [414, 313] width 168 height 41
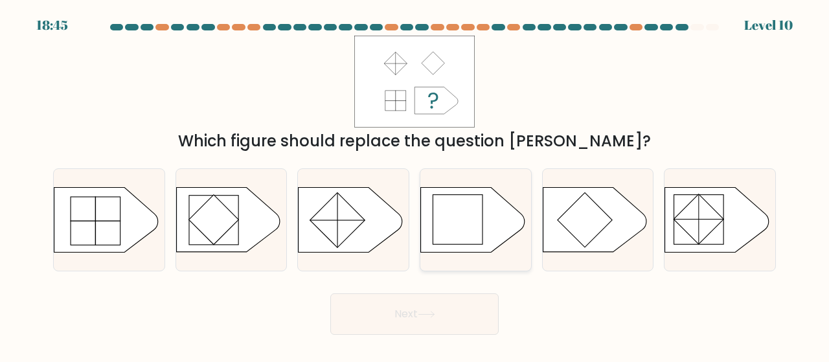
click at [485, 222] on icon at bounding box center [473, 220] width 104 height 65
click at [415, 185] on input "d." at bounding box center [415, 182] width 1 height 3
radio input "true"
click at [430, 309] on button "Next" at bounding box center [414, 313] width 168 height 41
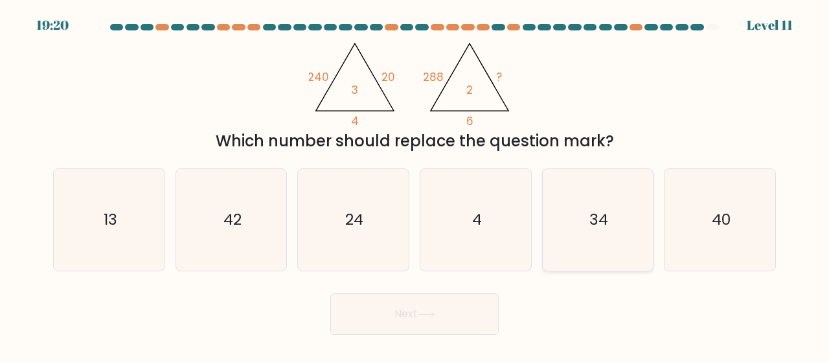
click at [600, 231] on icon "34" at bounding box center [598, 220] width 102 height 102
click at [415, 185] on input "e. 34" at bounding box center [415, 182] width 1 height 3
radio input "true"
click at [433, 319] on button "Next" at bounding box center [414, 313] width 168 height 41
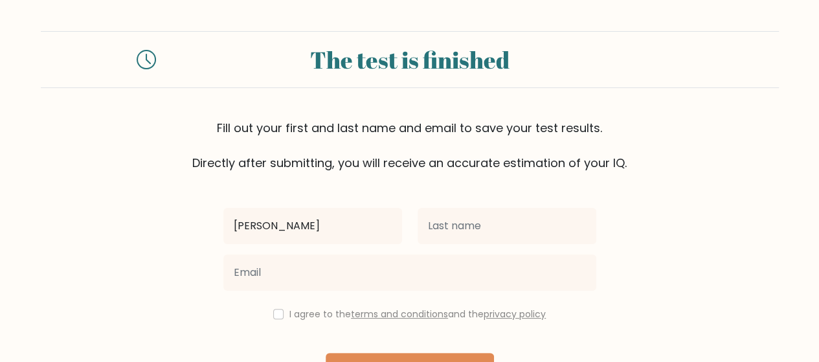
type input "audrey"
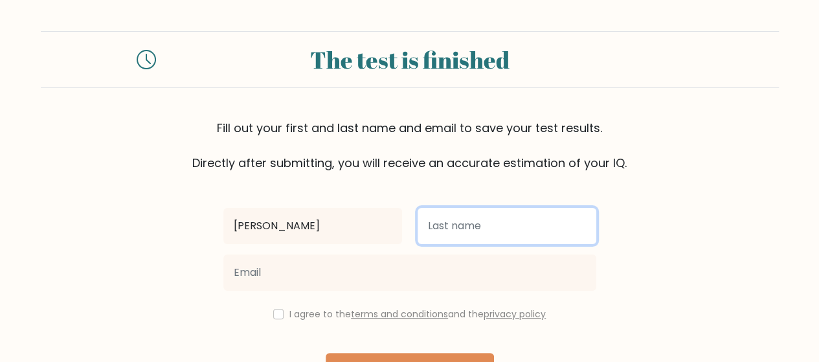
click at [428, 236] on input "text" at bounding box center [507, 226] width 179 height 36
type input "muray"
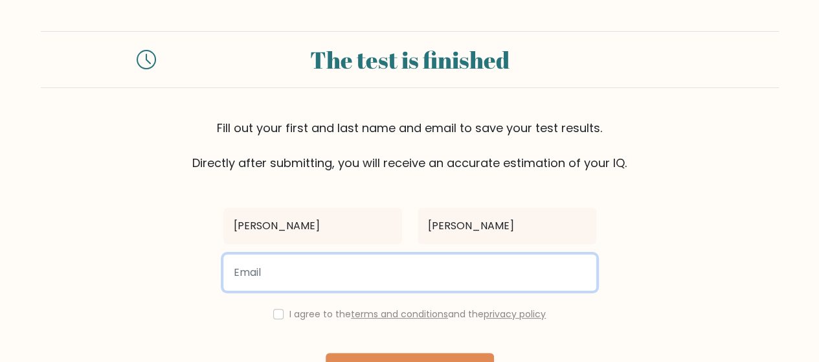
click at [334, 272] on input "email" at bounding box center [409, 273] width 373 height 36
type input "amurray@msb.nsw.edu.au"
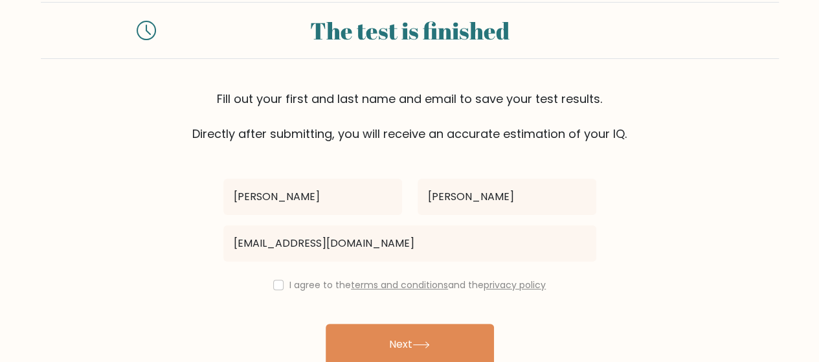
click at [280, 284] on div "I agree to the terms and conditions and the privacy policy" at bounding box center [410, 285] width 389 height 16
click at [268, 287] on div "I agree to the terms and conditions and the privacy policy" at bounding box center [410, 285] width 389 height 16
click at [276, 287] on input "checkbox" at bounding box center [278, 285] width 10 height 10
checkbox input "true"
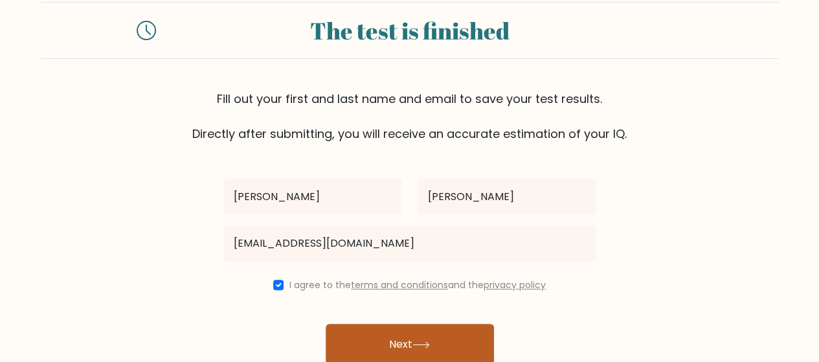
click at [356, 336] on button "Next" at bounding box center [410, 344] width 168 height 41
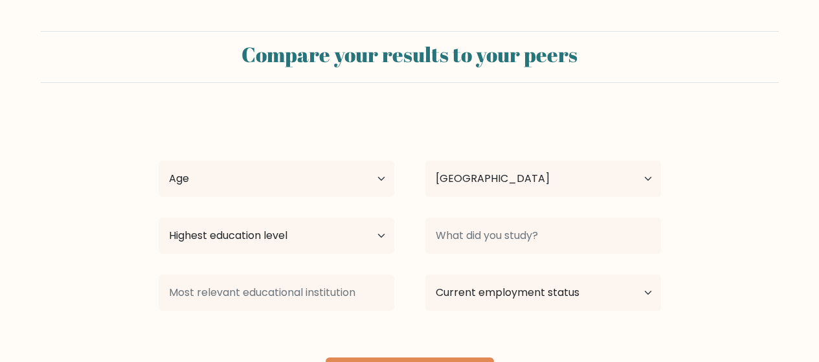
select select "AU"
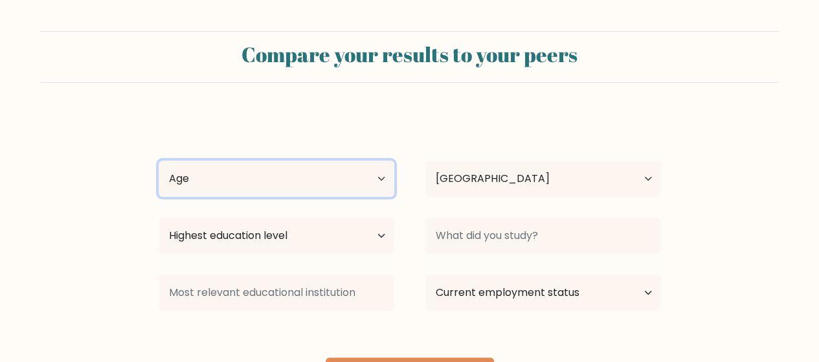
click at [319, 189] on select "Age Under [DEMOGRAPHIC_DATA] [DEMOGRAPHIC_DATA] [DEMOGRAPHIC_DATA] [DEMOGRAPHIC…" at bounding box center [277, 179] width 236 height 36
select select "min_18"
click at [159, 161] on select "Age Under [DEMOGRAPHIC_DATA] [DEMOGRAPHIC_DATA] [DEMOGRAPHIC_DATA] [DEMOGRAPHIC…" at bounding box center [277, 179] width 236 height 36
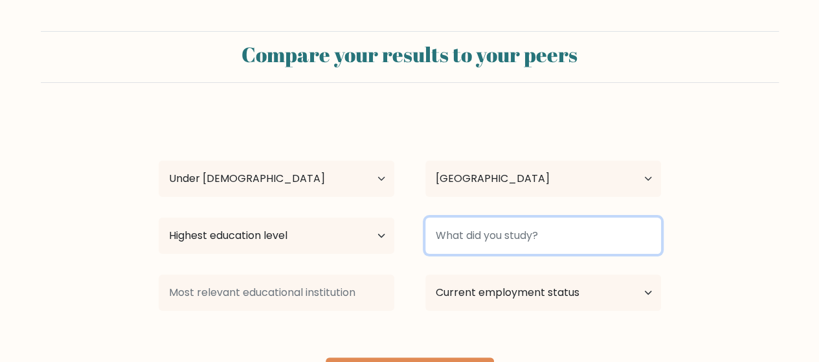
click at [503, 244] on input at bounding box center [544, 236] width 236 height 36
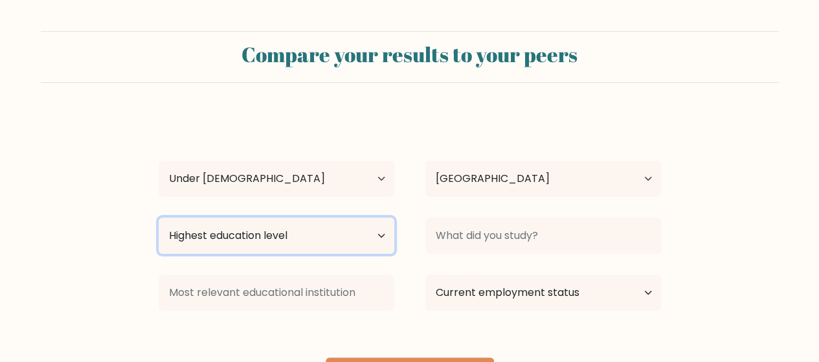
click at [319, 242] on select "Highest education level No schooling Primary Lower Secondary Upper Secondary Oc…" at bounding box center [277, 236] width 236 height 36
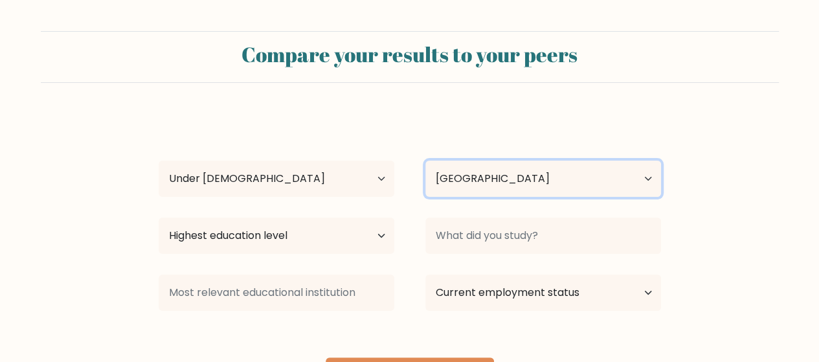
click at [554, 179] on select "Country [GEOGRAPHIC_DATA] [GEOGRAPHIC_DATA] [GEOGRAPHIC_DATA] [US_STATE] [GEOGR…" at bounding box center [544, 179] width 236 height 36
click at [426, 161] on select "Country [GEOGRAPHIC_DATA] [GEOGRAPHIC_DATA] [GEOGRAPHIC_DATA] [US_STATE] [GEOGR…" at bounding box center [544, 179] width 236 height 36
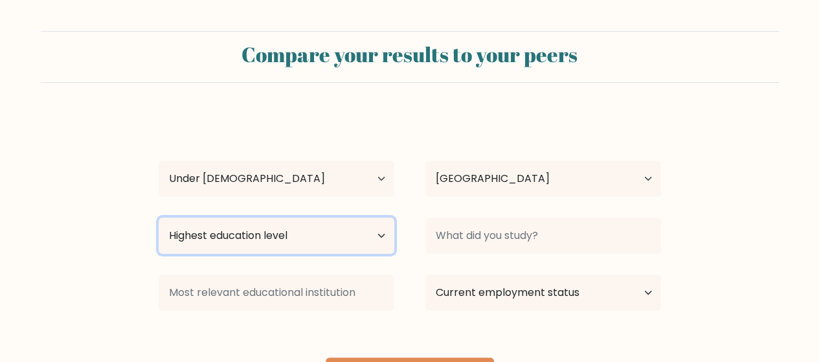
click at [233, 249] on select "Highest education level No schooling Primary Lower Secondary Upper Secondary Oc…" at bounding box center [277, 236] width 236 height 36
select select "primary"
click at [159, 218] on select "Highest education level No schooling Primary Lower Secondary Upper Secondary Oc…" at bounding box center [277, 236] width 236 height 36
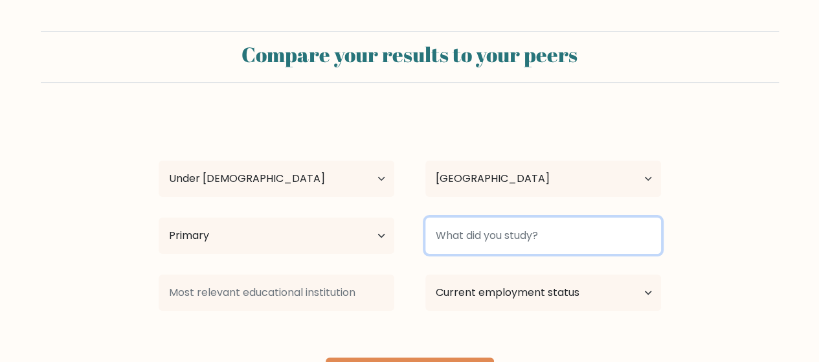
click at [483, 239] on input at bounding box center [544, 236] width 236 height 36
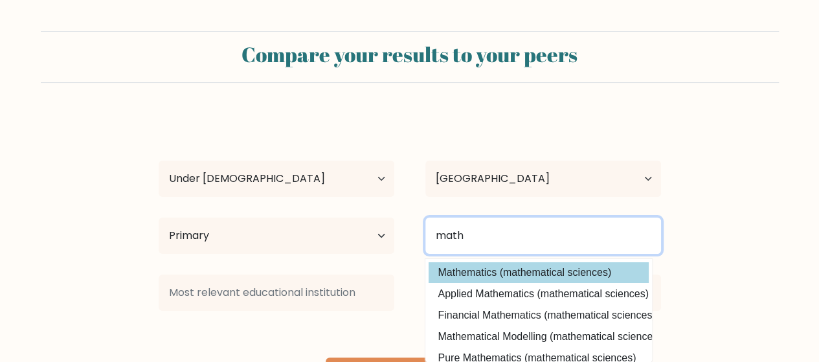
type input "math"
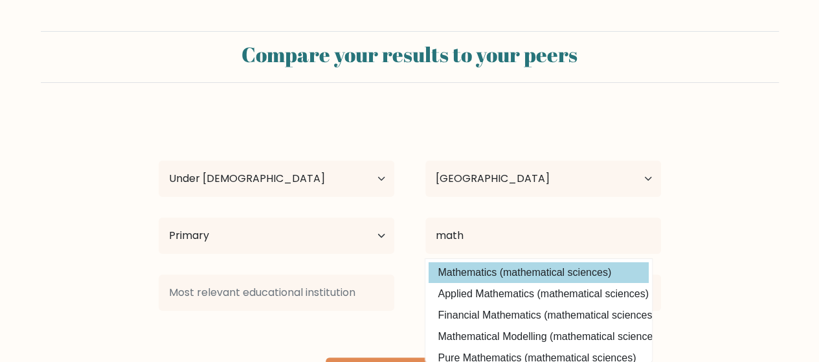
click at [460, 273] on div "audrey muray Age Under 18 years old 18-24 years old 25-34 years old 35-44 years…" at bounding box center [410, 256] width 518 height 285
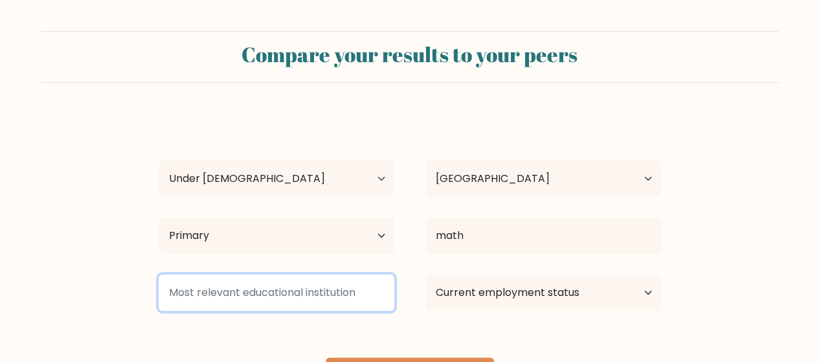
click at [297, 301] on input at bounding box center [277, 293] width 236 height 36
drag, startPoint x: 355, startPoint y: 291, endPoint x: 233, endPoint y: 292, distance: 122.4
click at [233, 292] on input at bounding box center [277, 293] width 236 height 36
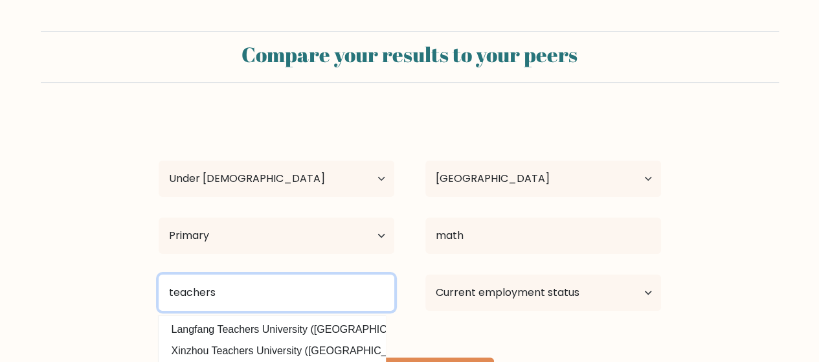
type input "teachers"
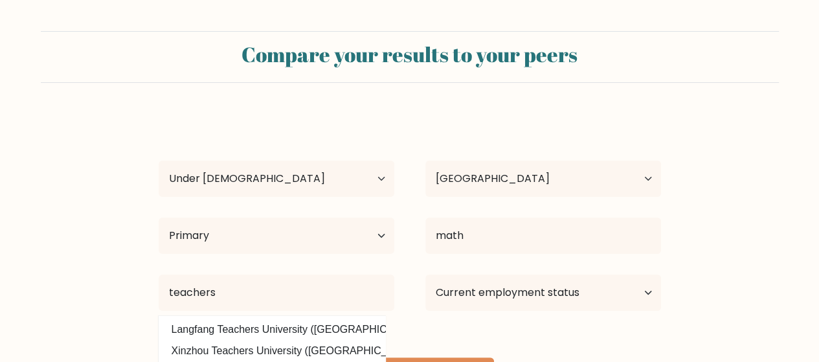
click at [475, 335] on div "audrey muray Age Under 18 years old 18-24 years old 25-34 years old 35-44 years…" at bounding box center [410, 256] width 518 height 285
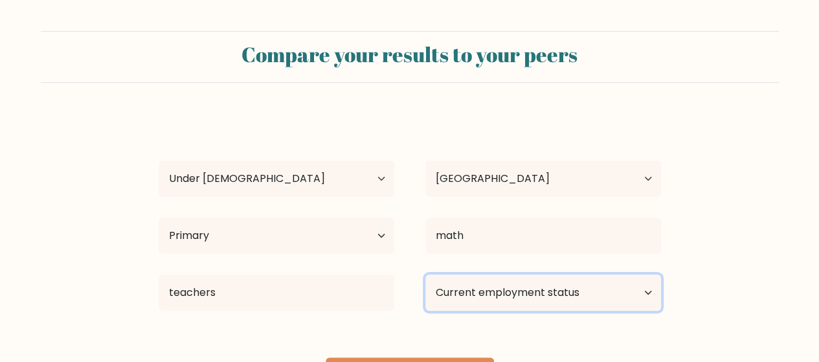
click at [505, 293] on select "Current employment status Employed Student Retired Other / prefer not to answer" at bounding box center [544, 293] width 236 height 36
select select "student"
click at [426, 275] on select "Current employment status Employed Student Retired Other / prefer not to answer" at bounding box center [544, 293] width 236 height 36
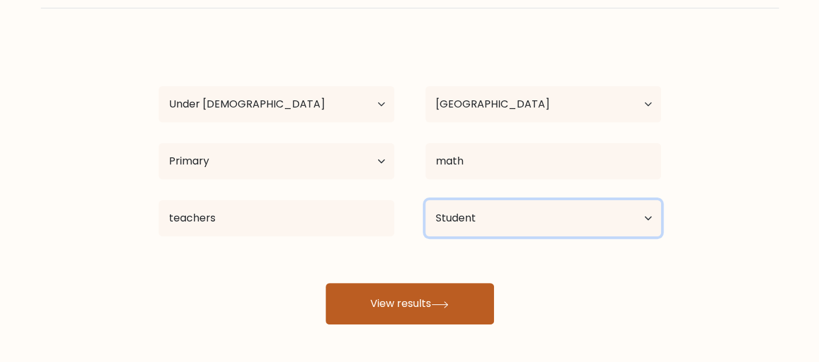
scroll to position [75, 0]
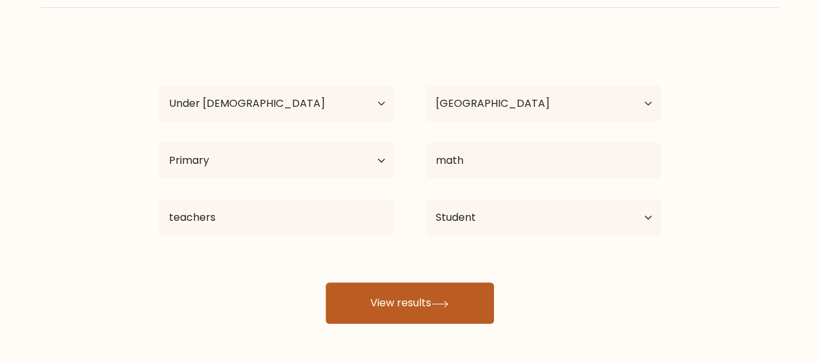
click at [431, 305] on button "View results" at bounding box center [410, 302] width 168 height 41
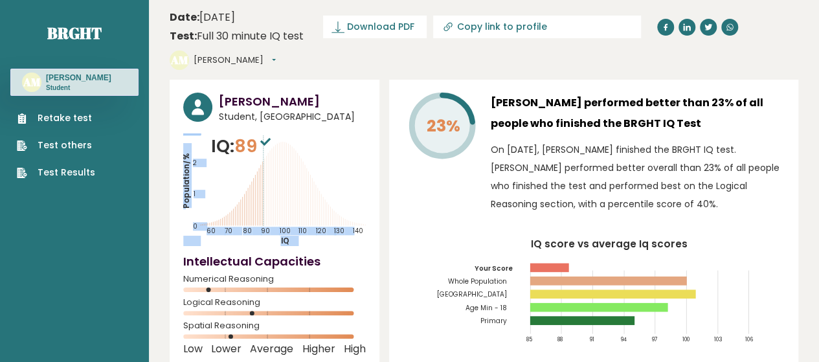
drag, startPoint x: 263, startPoint y: 125, endPoint x: 284, endPoint y: 130, distance: 21.4
click at [284, 133] on div "IQ: 89 Population/% IQ 0 1 2 60 70 80 90 100 110 120 130 140" at bounding box center [274, 189] width 183 height 113
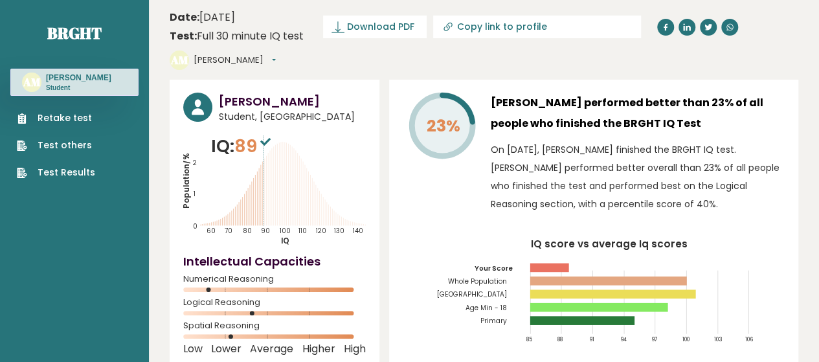
click at [320, 253] on h4 "Intellectual Capacities" at bounding box center [274, 261] width 183 height 17
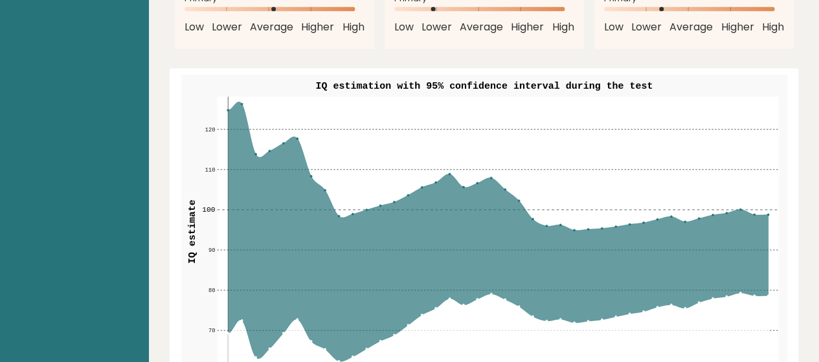
scroll to position [1538, 0]
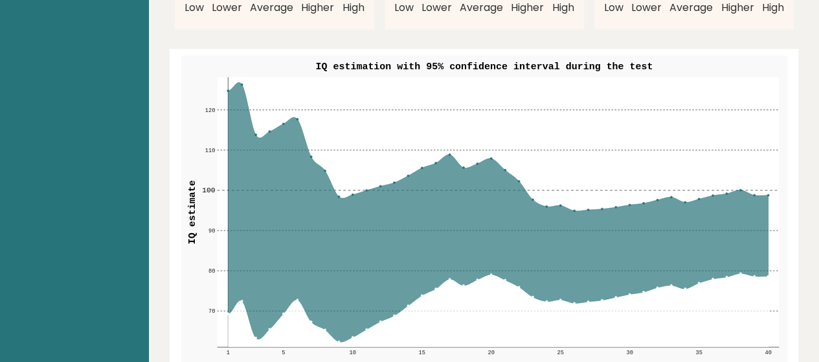
drag, startPoint x: 247, startPoint y: 190, endPoint x: 274, endPoint y: 196, distance: 27.2
click at [274, 196] on icon at bounding box center [498, 212] width 540 height 260
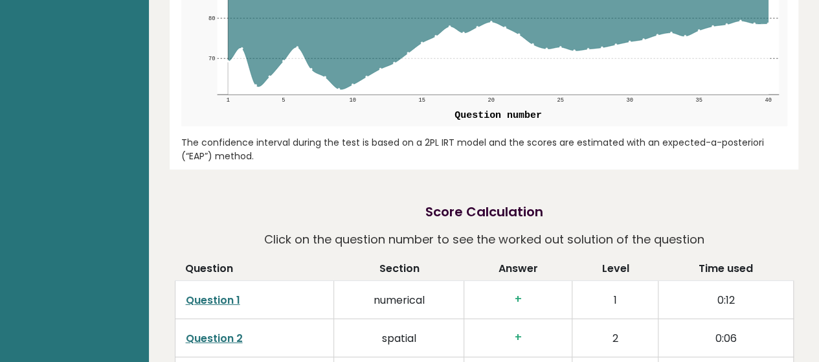
scroll to position [1973, 0]
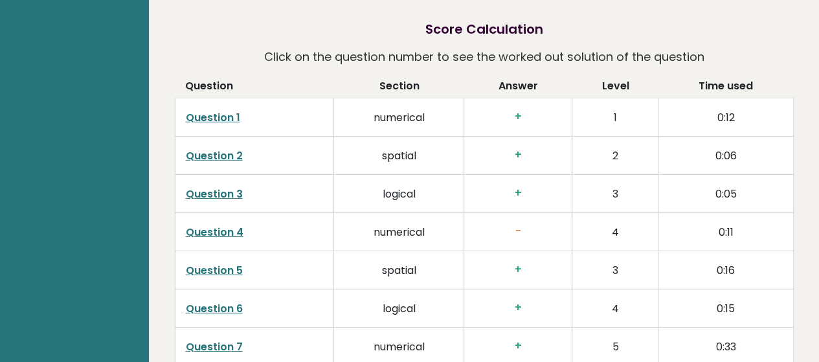
click at [517, 225] on h3 "-" at bounding box center [518, 232] width 87 height 14
click at [230, 225] on link "Question 4" at bounding box center [215, 232] width 58 height 15
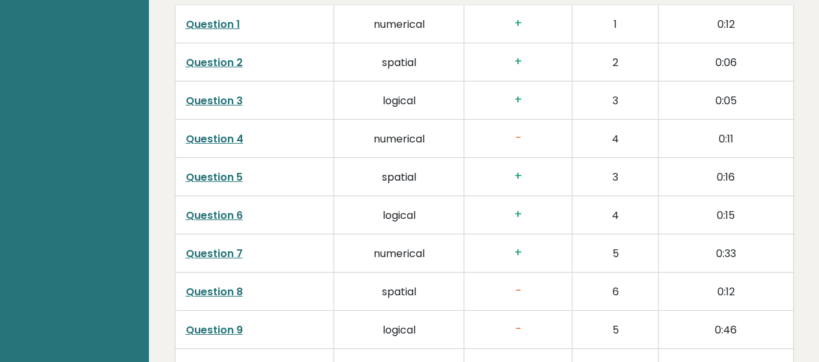
scroll to position [2068, 0]
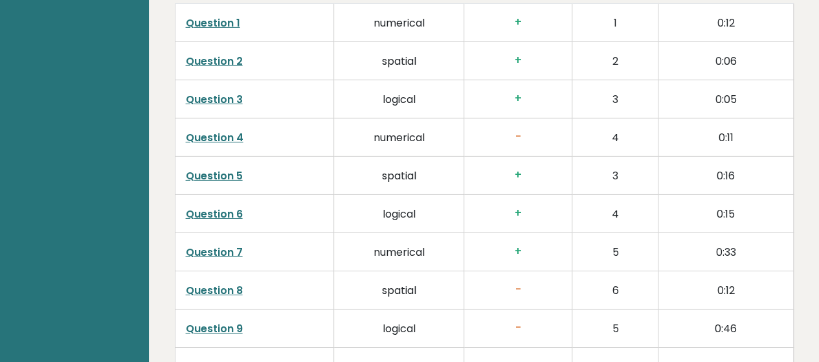
click at [519, 283] on h3 "-" at bounding box center [518, 290] width 87 height 14
click at [235, 271] on td "Question 8" at bounding box center [254, 290] width 159 height 38
click at [223, 283] on link "Question 8" at bounding box center [214, 290] width 57 height 15
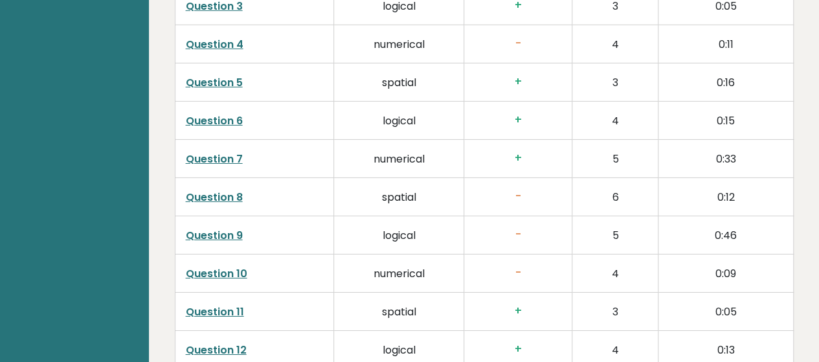
scroll to position [2161, 0]
click at [200, 266] on link "Question 10" at bounding box center [217, 273] width 62 height 15
click at [218, 266] on link "Question 10" at bounding box center [217, 273] width 62 height 15
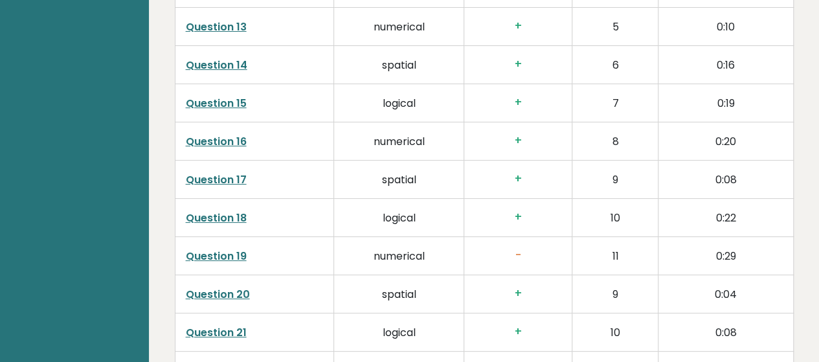
scroll to position [2542, 0]
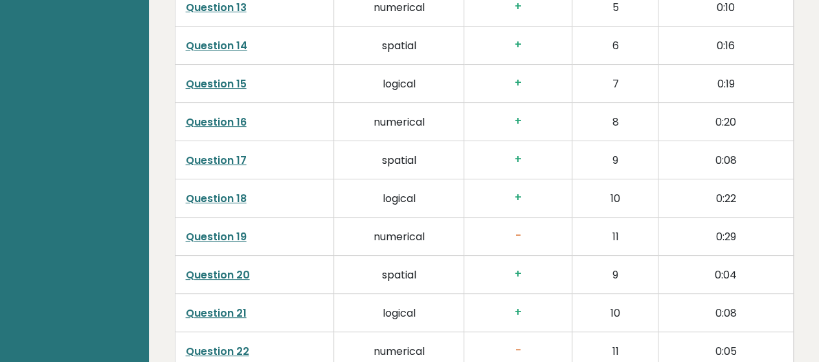
click at [204, 229] on link "Question 19" at bounding box center [216, 236] width 61 height 15
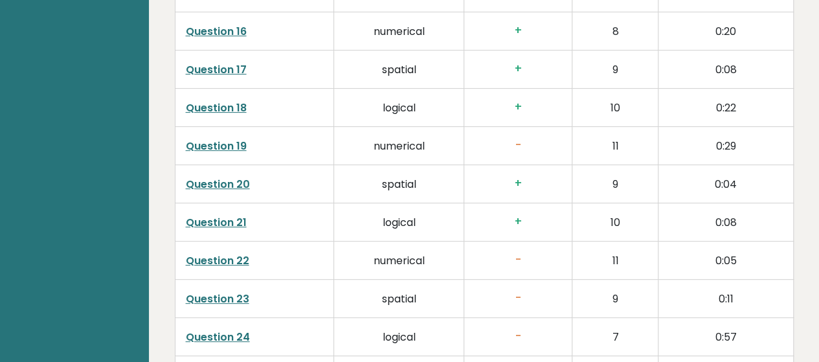
click at [220, 253] on link "Question 22" at bounding box center [217, 260] width 63 height 15
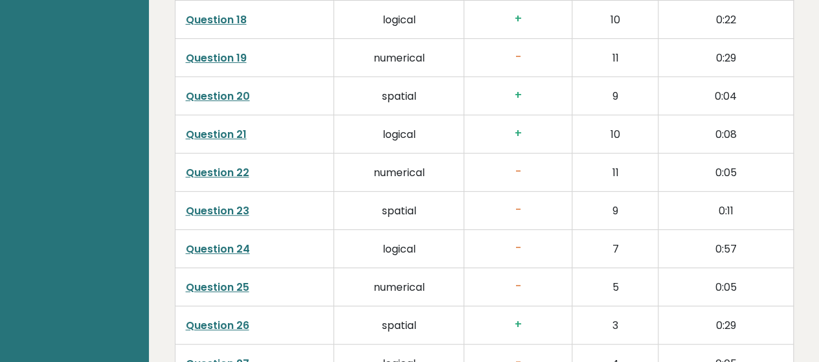
click at [198, 203] on link "Question 23" at bounding box center [217, 210] width 63 height 15
click at [205, 242] on link "Question 24" at bounding box center [218, 249] width 64 height 15
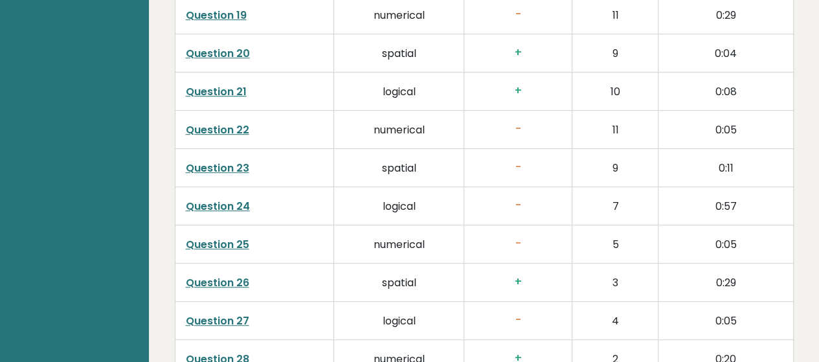
click at [215, 237] on link "Question 25" at bounding box center [217, 244] width 63 height 15
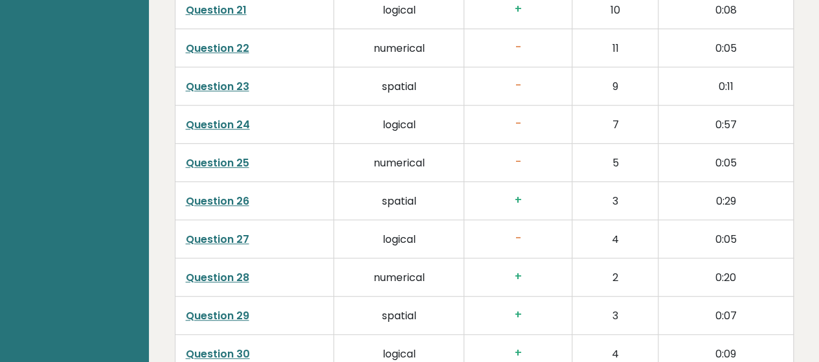
click at [196, 232] on link "Question 27" at bounding box center [217, 239] width 63 height 15
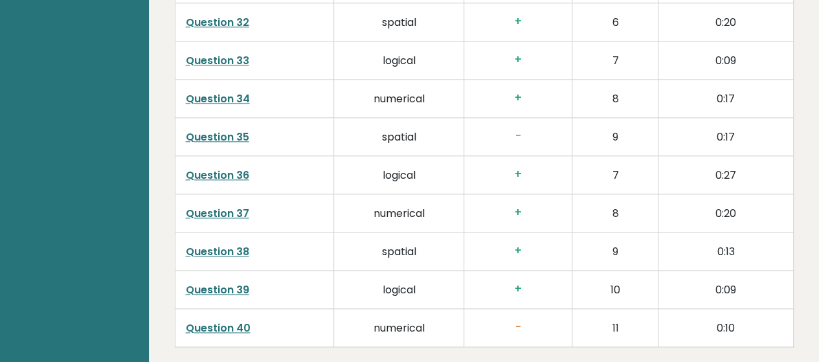
scroll to position [3259, 0]
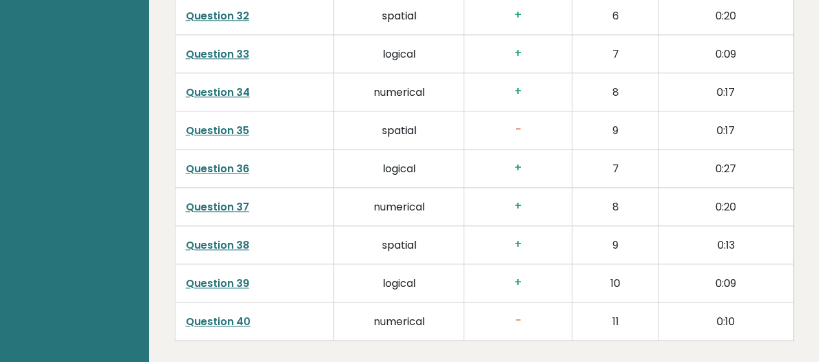
click at [206, 123] on link "Question 35" at bounding box center [217, 130] width 63 height 15
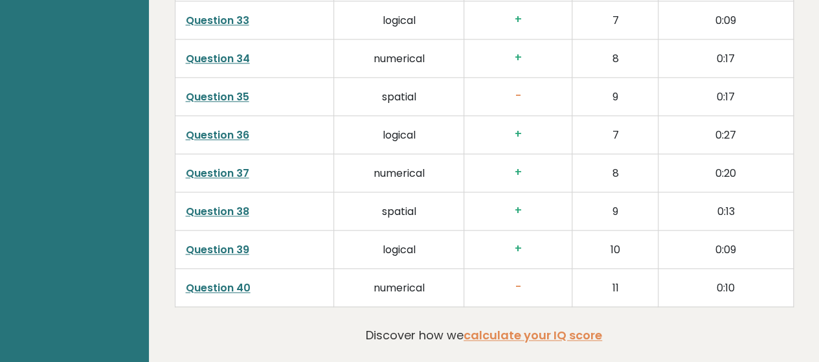
click at [211, 280] on link "Question 40" at bounding box center [218, 287] width 65 height 15
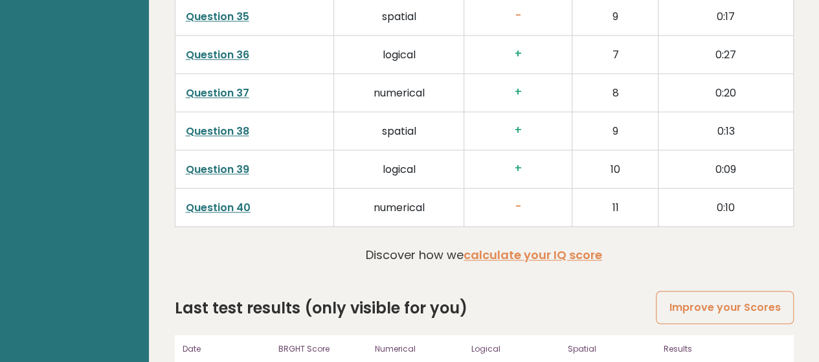
scroll to position [3375, 0]
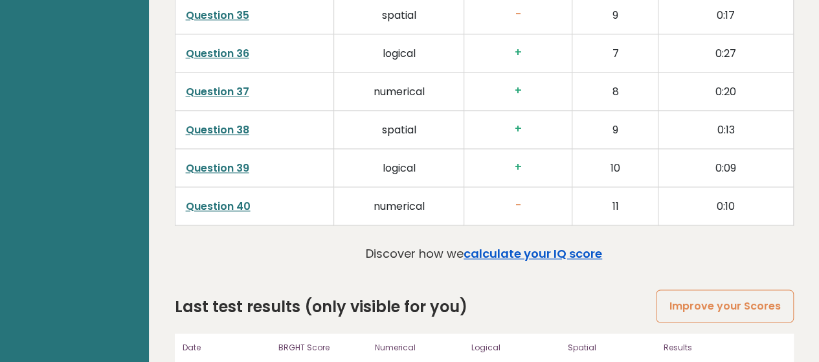
click at [496, 245] on link "calculate your IQ score" at bounding box center [533, 253] width 139 height 16
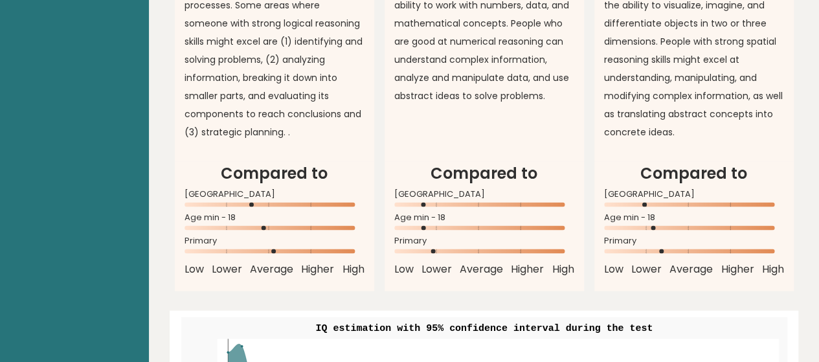
scroll to position [1118, 0]
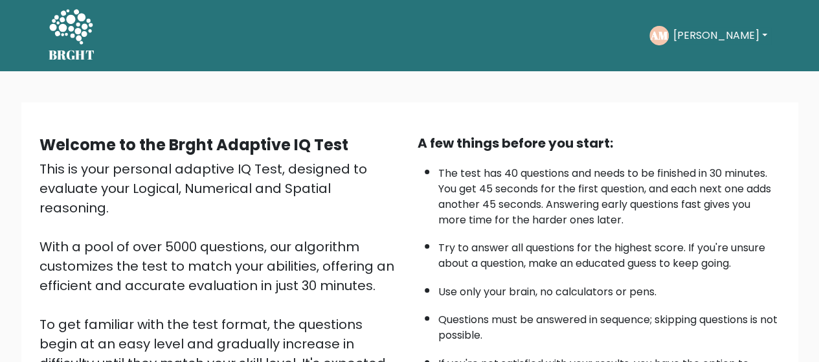
click at [721, 30] on button "[PERSON_NAME]" at bounding box center [720, 35] width 102 height 17
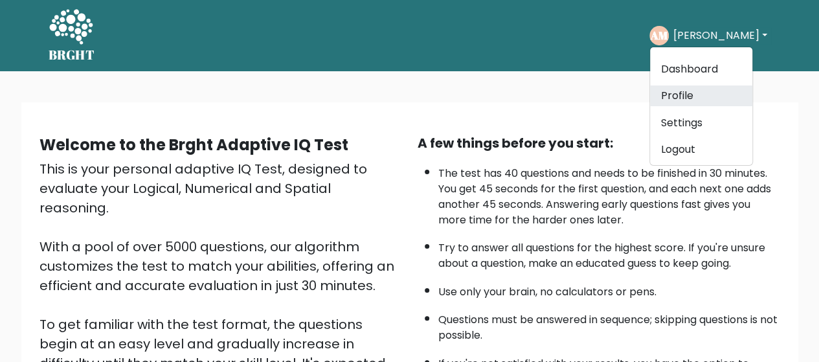
click at [718, 94] on link "Profile" at bounding box center [701, 96] width 102 height 21
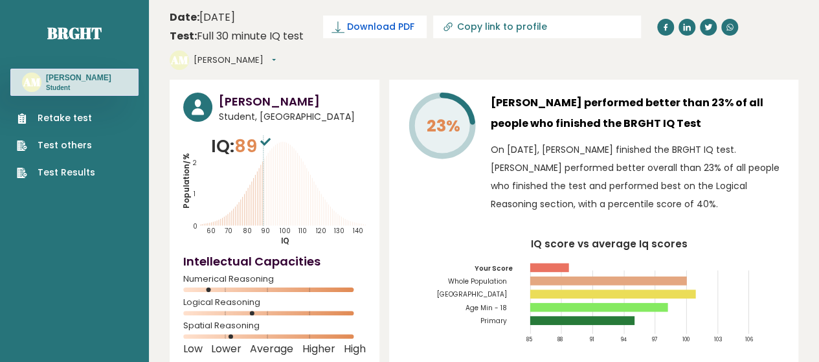
click at [385, 20] on span "Download PDF" at bounding box center [380, 27] width 67 height 14
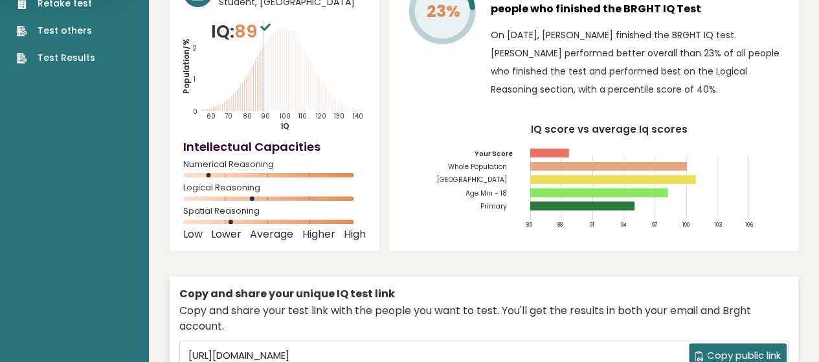
scroll to position [155, 0]
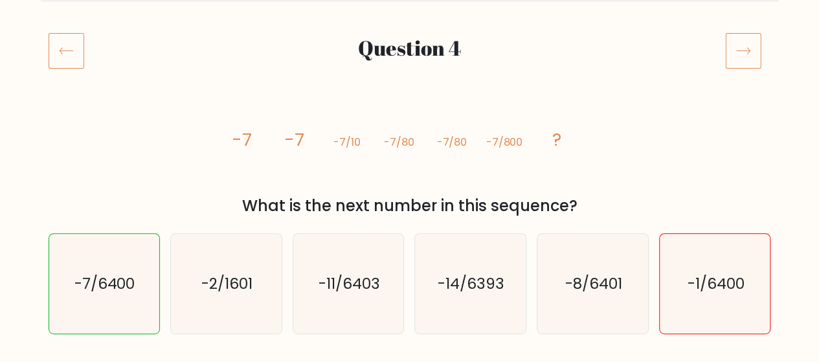
scroll to position [148, 0]
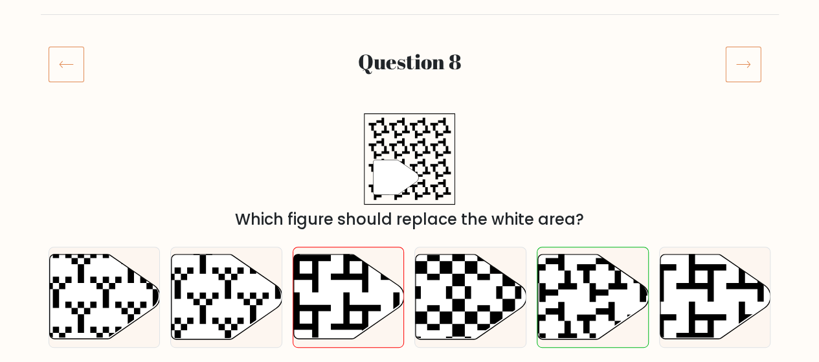
scroll to position [166, 0]
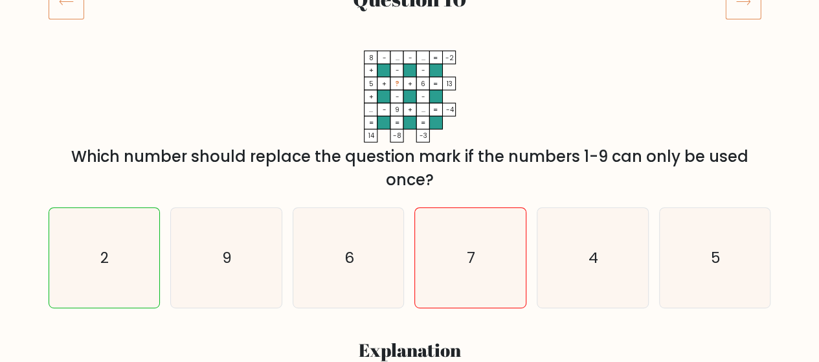
scroll to position [197, 0]
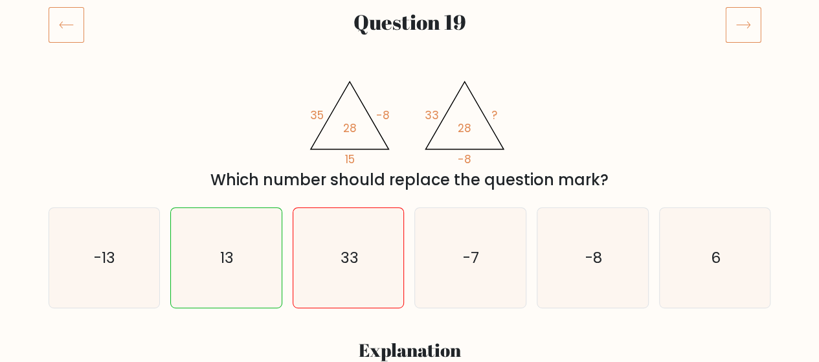
scroll to position [201, 0]
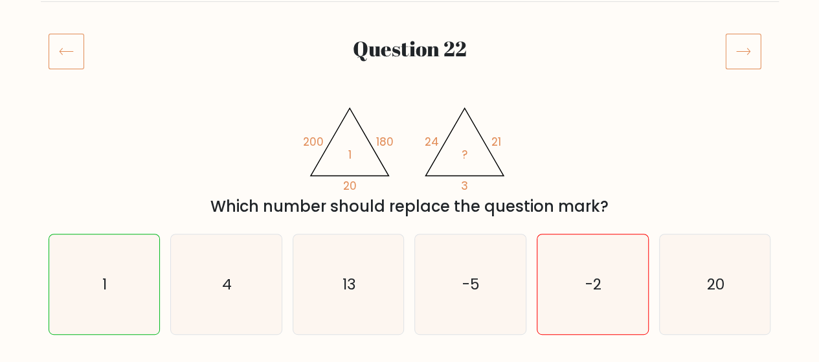
scroll to position [149, 0]
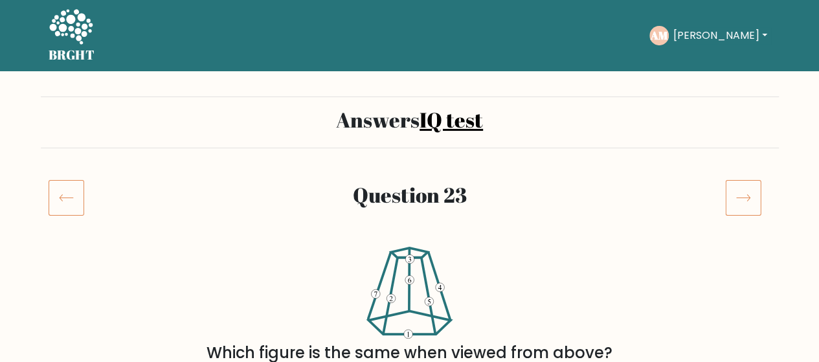
scroll to position [183, 0]
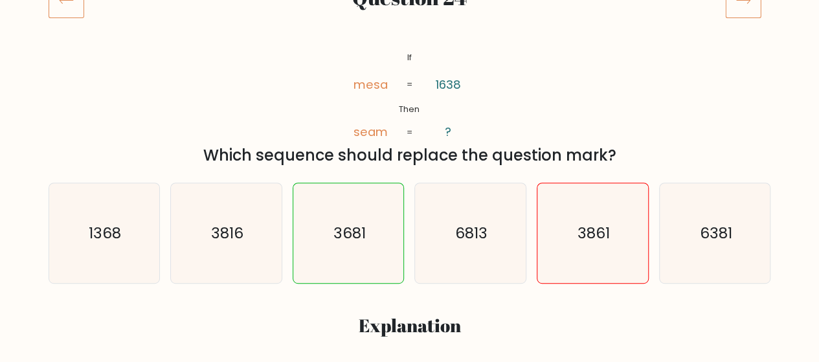
scroll to position [200, 0]
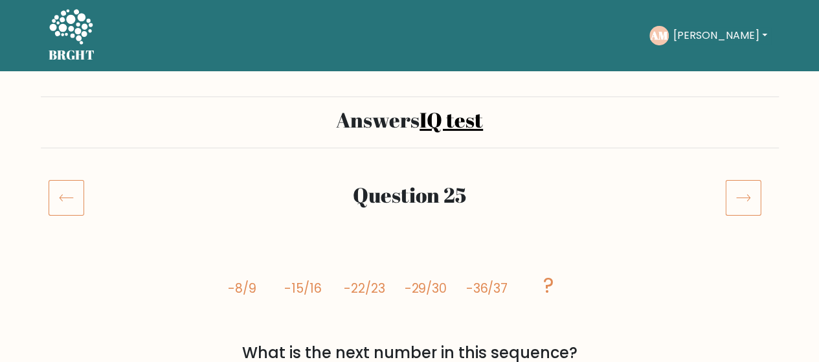
scroll to position [127, 0]
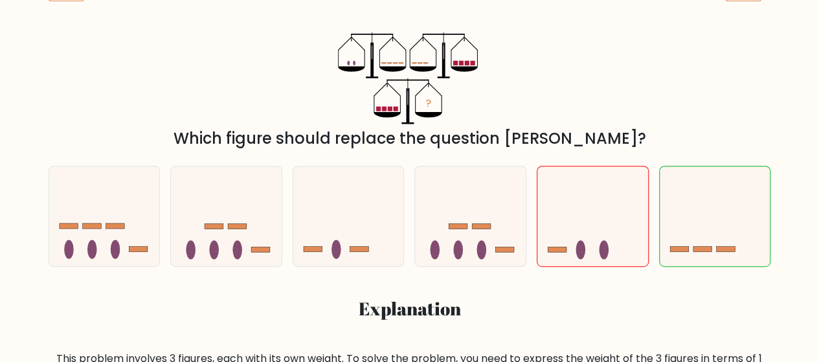
scroll to position [215, 0]
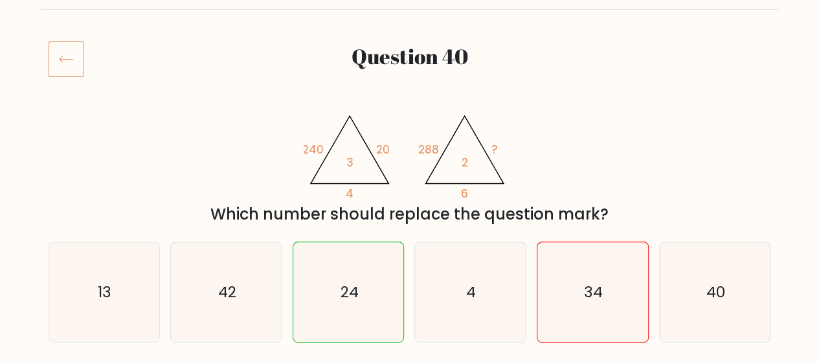
scroll to position [172, 0]
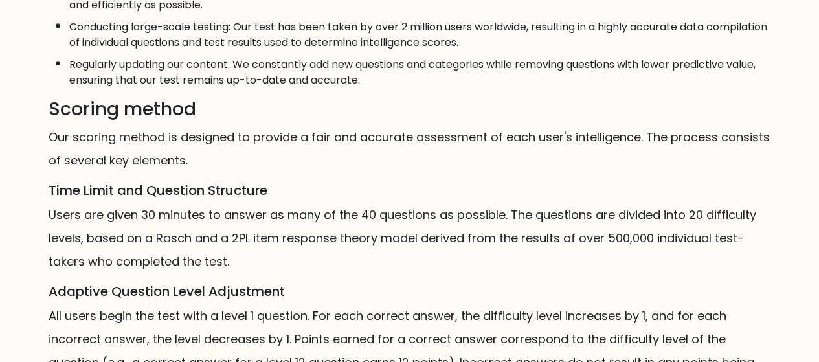
scroll to position [762, 0]
